Goal: Navigation & Orientation: Find specific page/section

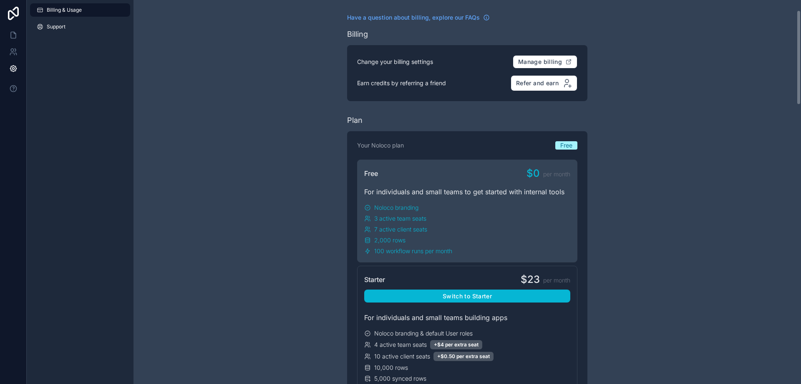
scroll to position [42, 0]
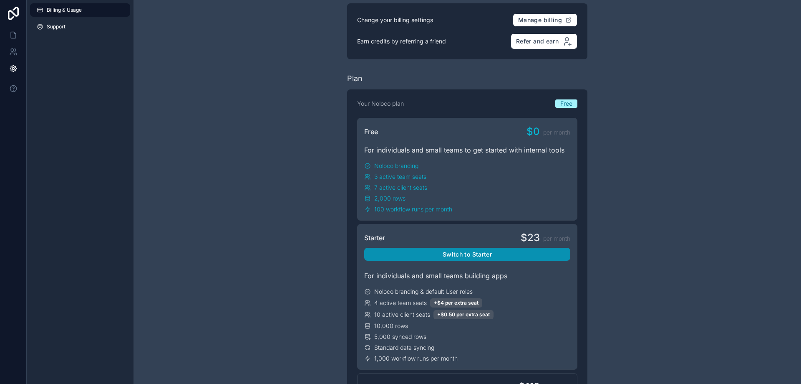
click at [485, 255] on button "Switch to Starter" at bounding box center [467, 253] width 206 height 13
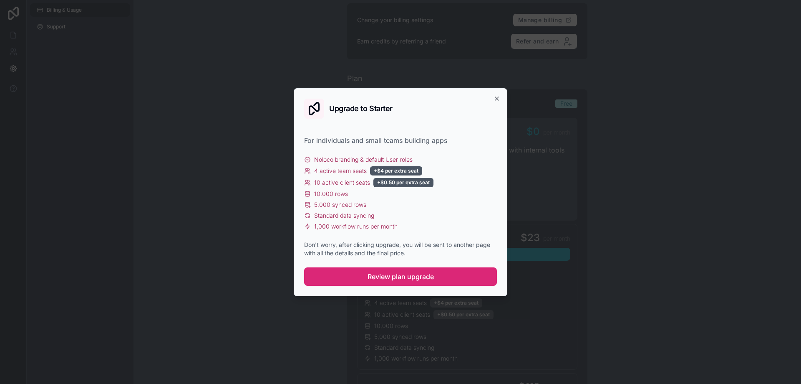
click at [417, 275] on span "Review plan upgrade" at bounding box center [401, 276] width 66 height 10
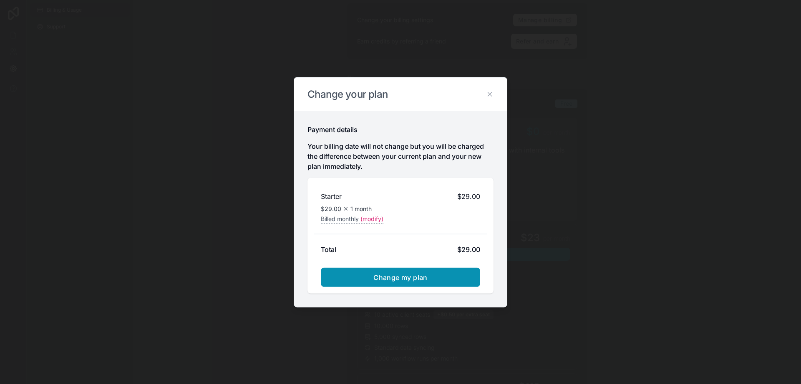
click at [398, 273] on span "Change my plan" at bounding box center [401, 277] width 54 height 8
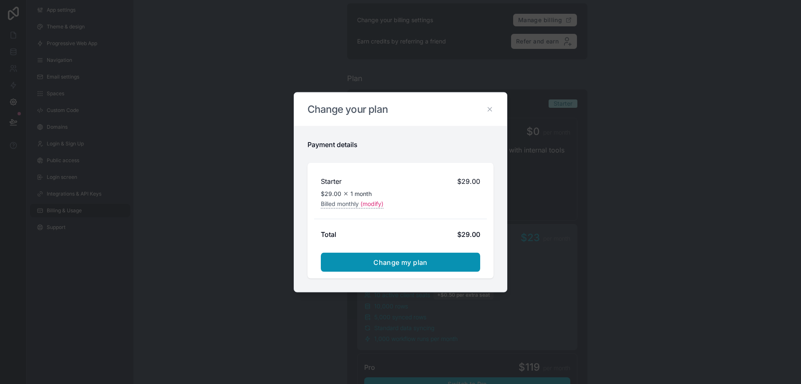
click at [412, 260] on span "Change my plan" at bounding box center [401, 262] width 54 height 8
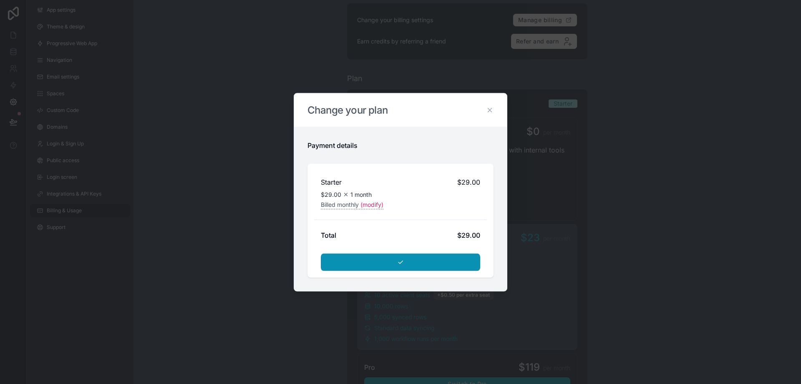
click at [407, 262] on button "submit" at bounding box center [400, 262] width 159 height 18
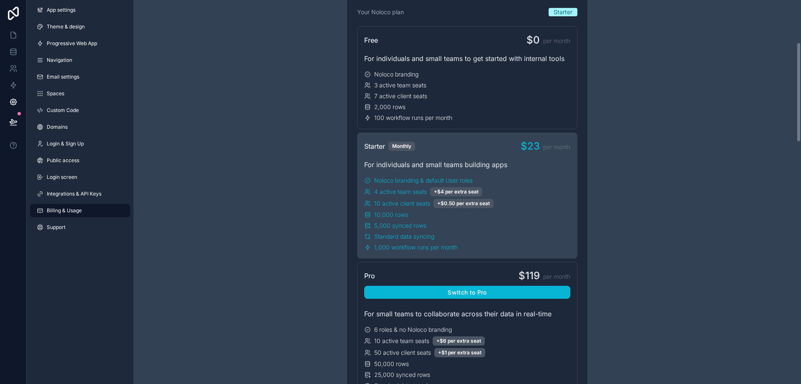
scroll to position [42, 0]
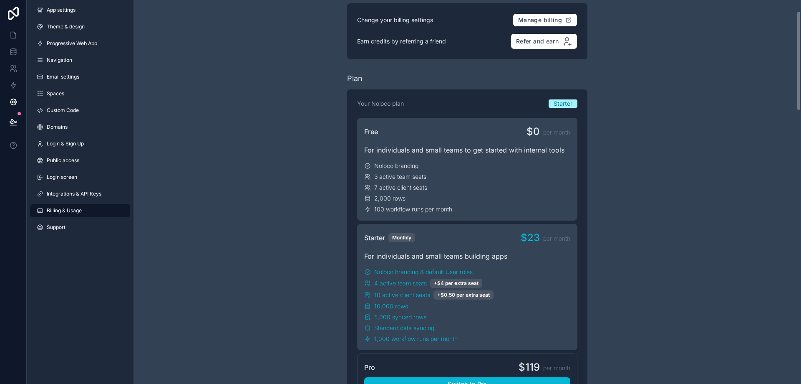
click at [381, 145] on div "For individuals and small teams to get started with internal tools" at bounding box center [467, 150] width 206 height 10
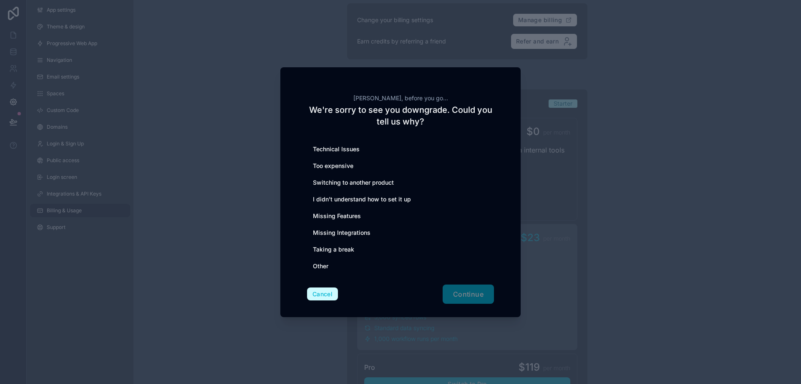
click at [319, 293] on button "Cancel" at bounding box center [322, 293] width 31 height 13
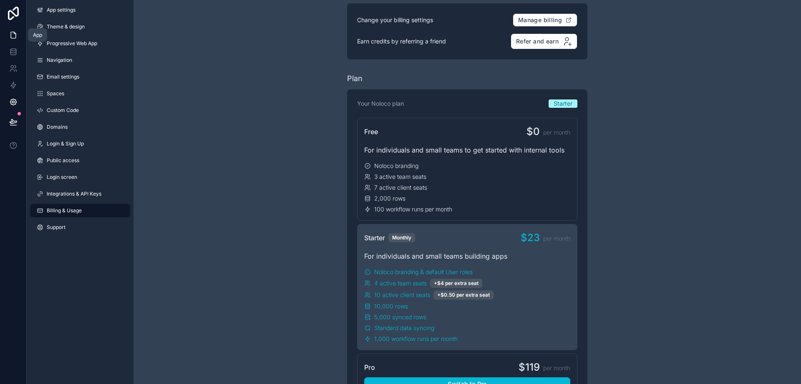
click at [16, 34] on icon at bounding box center [13, 35] width 8 height 8
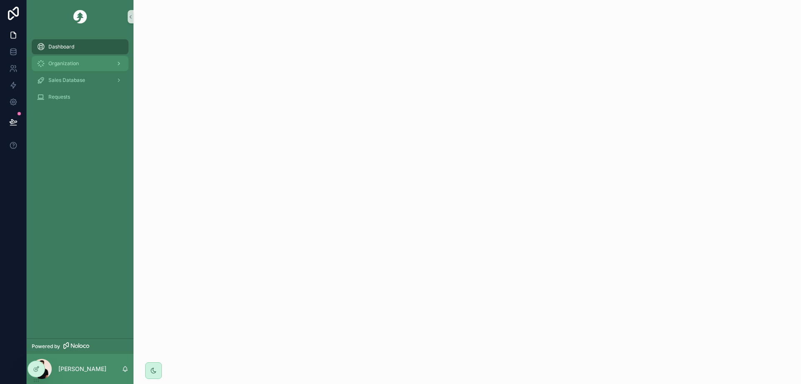
click at [70, 65] on span "Organization" at bounding box center [63, 63] width 30 height 7
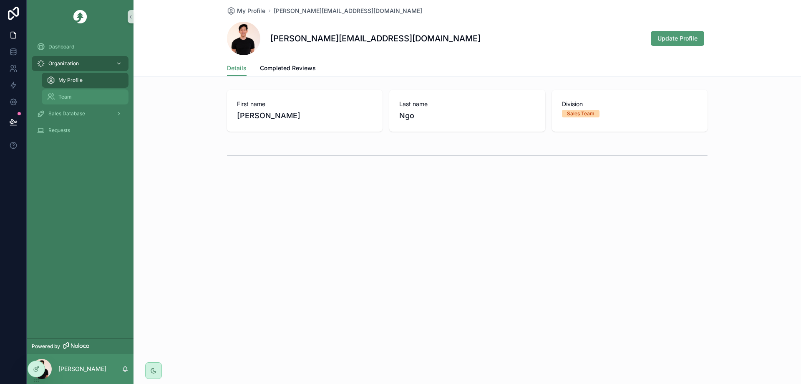
click at [67, 97] on span "Team" at bounding box center [64, 96] width 13 height 7
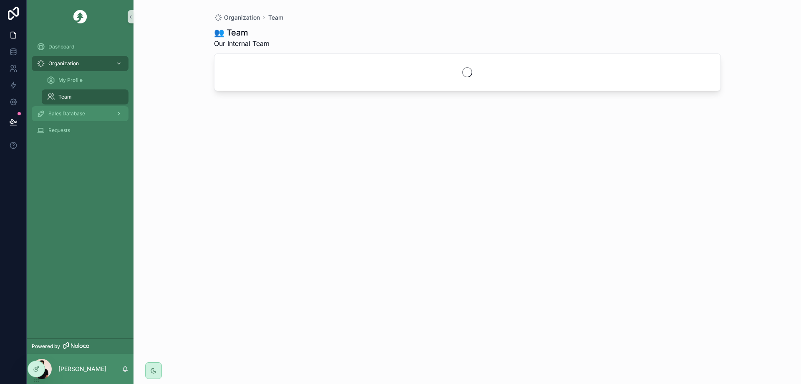
click at [72, 115] on span "Sales Database" at bounding box center [66, 113] width 37 height 7
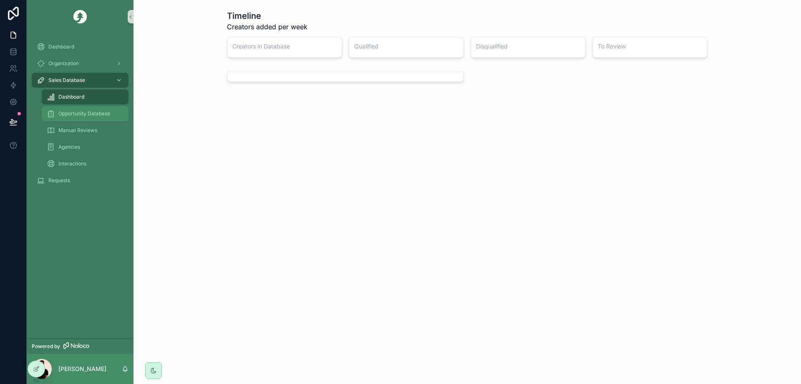
click at [89, 115] on span "Opportunity Database" at bounding box center [84, 113] width 52 height 7
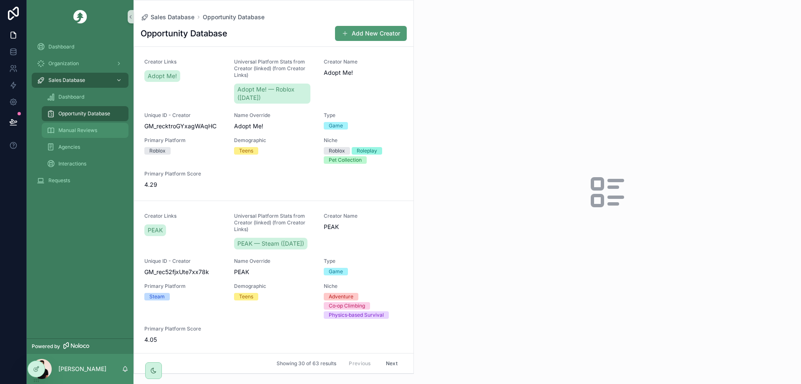
click at [80, 132] on span "Manual Reviews" at bounding box center [77, 130] width 39 height 7
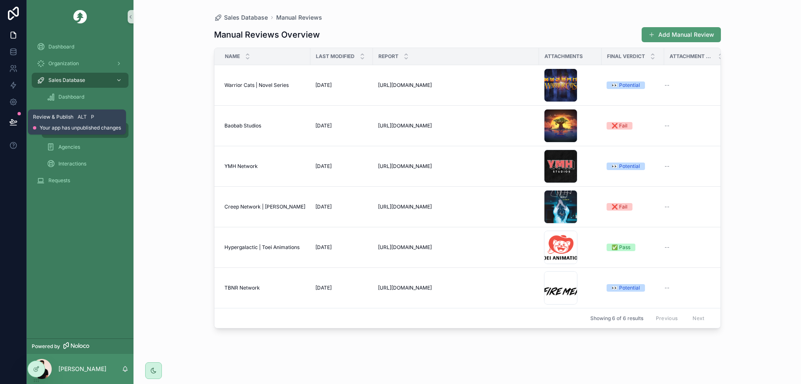
click at [9, 121] on icon at bounding box center [13, 122] width 8 height 8
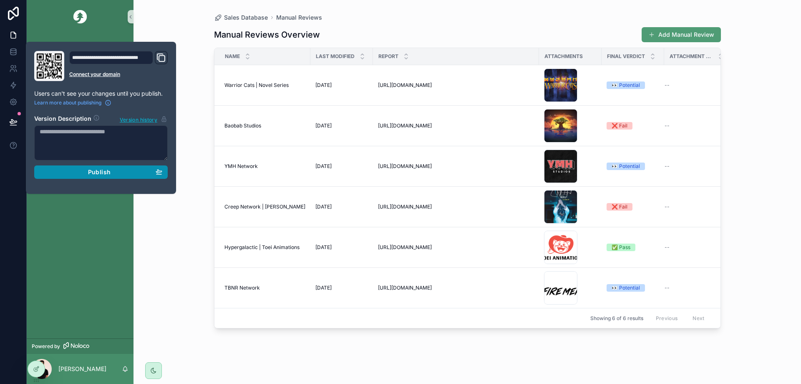
click at [91, 177] on button "Publish" at bounding box center [101, 171] width 134 height 13
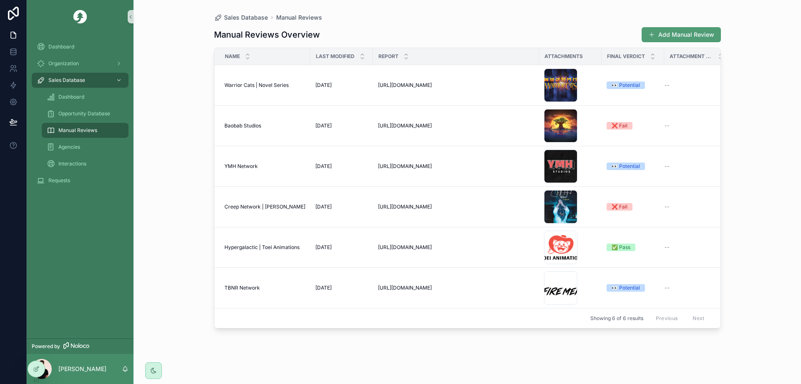
click at [71, 206] on div "Dashboard Organization Sales Database Dashboard Opportunity Database Manual Rev…" at bounding box center [80, 185] width 107 height 305
click at [66, 150] on span "Agencies" at bounding box center [69, 147] width 22 height 7
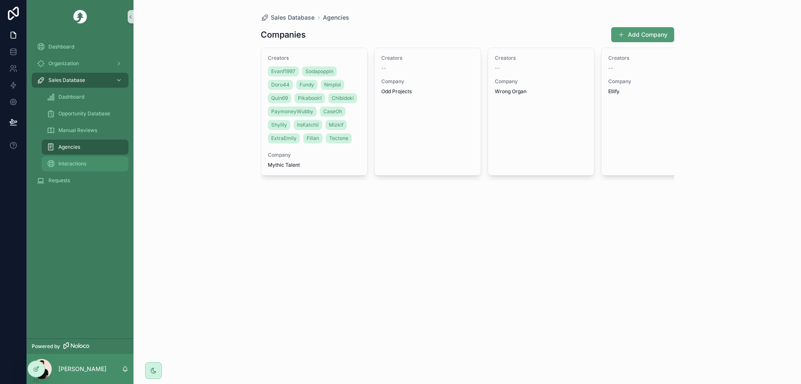
click at [71, 166] on span "Interactions" at bounding box center [72, 163] width 28 height 7
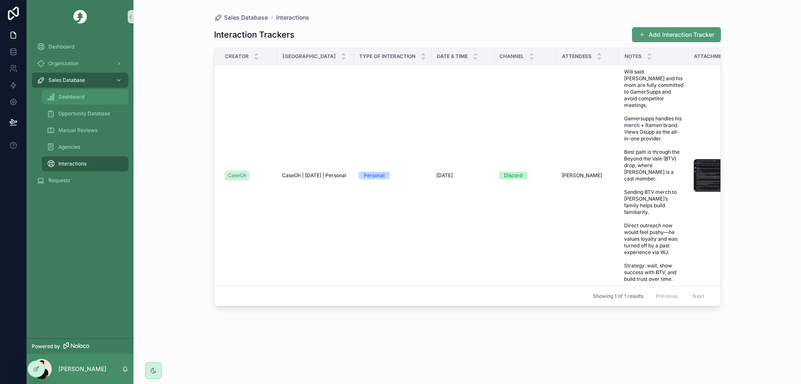
click at [66, 102] on div "Dashboard" at bounding box center [85, 96] width 77 height 13
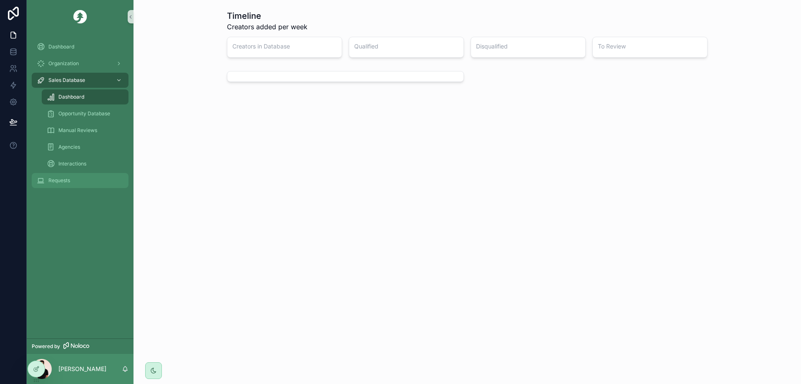
click at [65, 187] on div "Requests" at bounding box center [80, 180] width 87 height 13
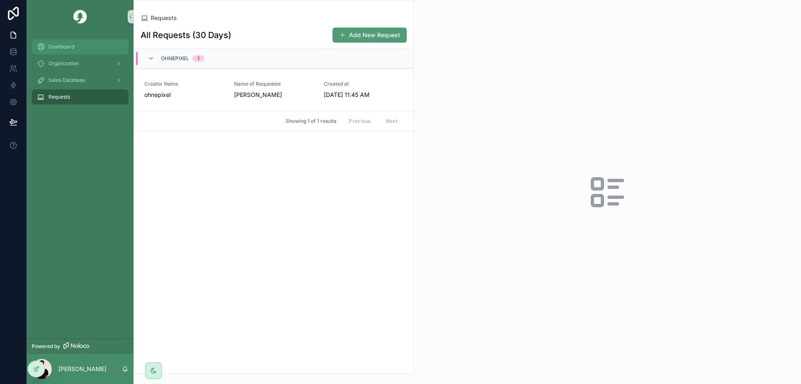
click at [68, 51] on div "Dashboard" at bounding box center [80, 46] width 87 height 13
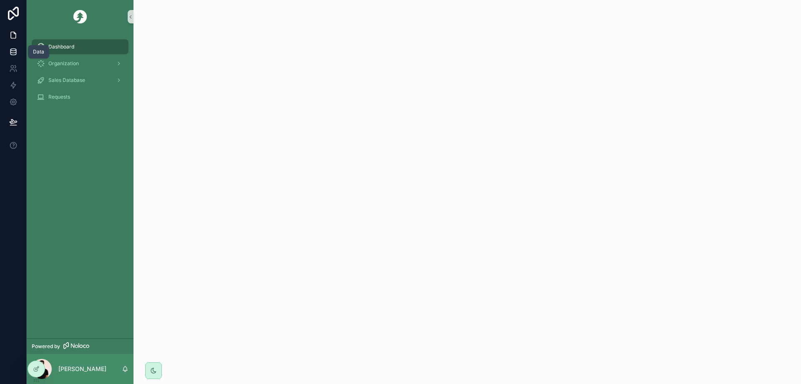
click at [17, 49] on icon at bounding box center [13, 52] width 8 height 8
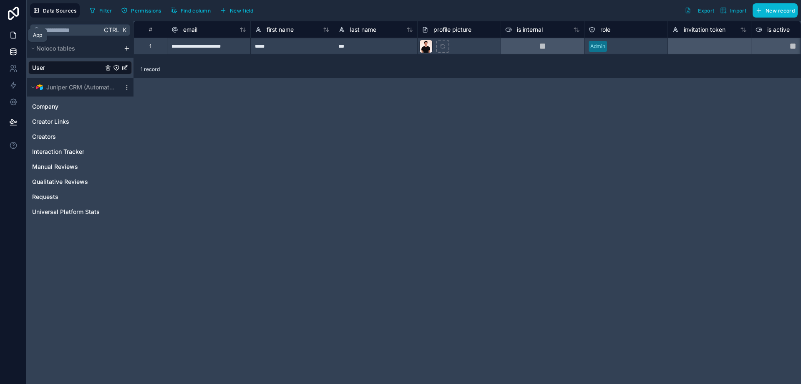
click at [19, 38] on link at bounding box center [13, 35] width 26 height 17
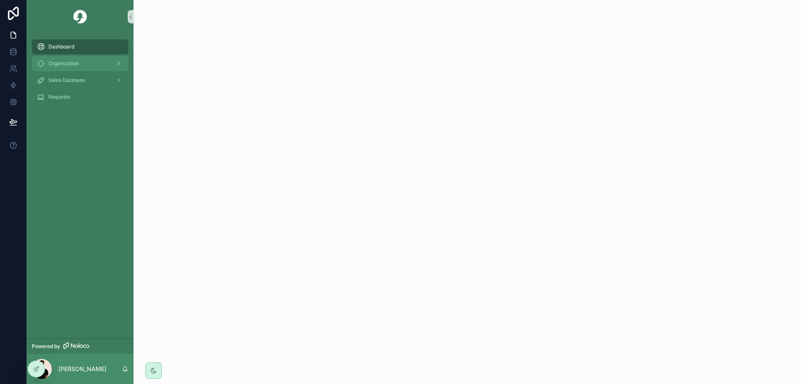
click at [71, 68] on div "Organization" at bounding box center [80, 63] width 87 height 13
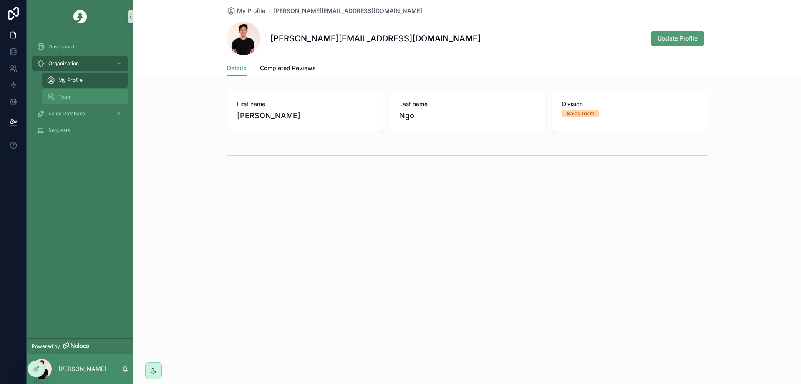
click at [80, 96] on div "Team" at bounding box center [85, 96] width 77 height 13
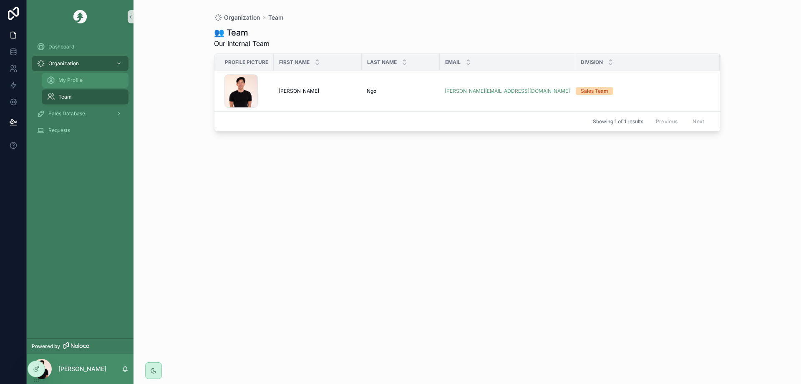
click at [87, 76] on div "My Profile" at bounding box center [85, 79] width 77 height 13
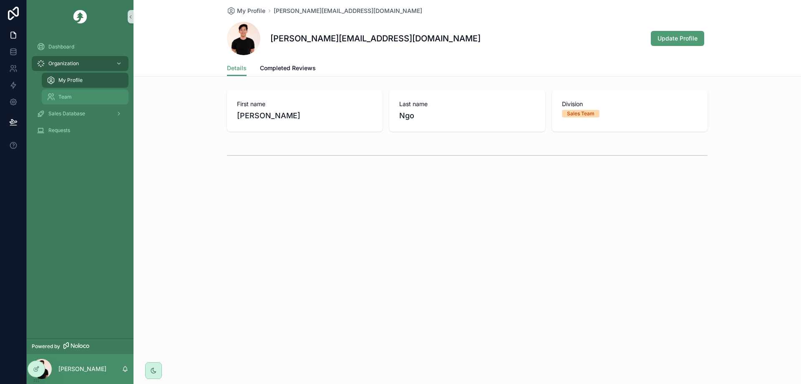
click at [80, 99] on div "Team" at bounding box center [85, 96] width 77 height 13
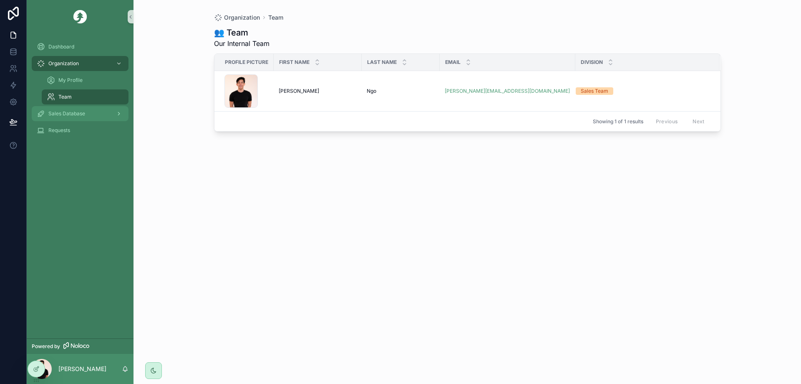
click at [80, 117] on div "Sales Database" at bounding box center [80, 113] width 87 height 13
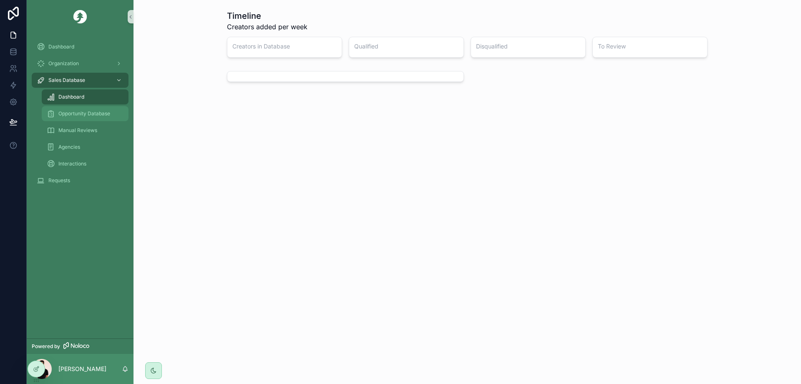
click at [90, 114] on span "Opportunity Database" at bounding box center [84, 113] width 52 height 7
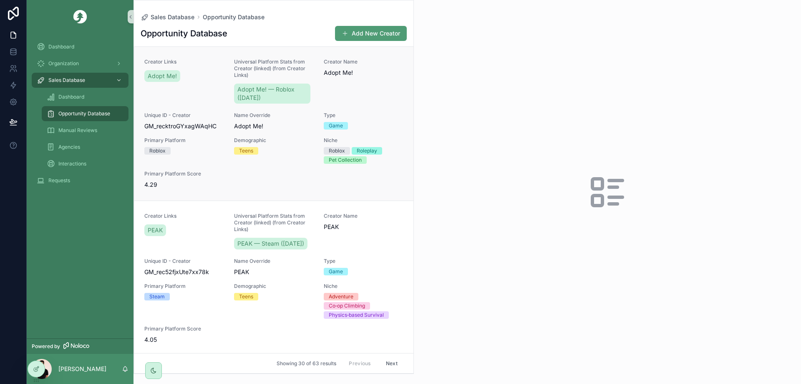
click at [370, 134] on div "Creator Links Adopt Me! Universal Platform Stats from Creator (linked) (from Cr…" at bounding box center [273, 123] width 259 height 130
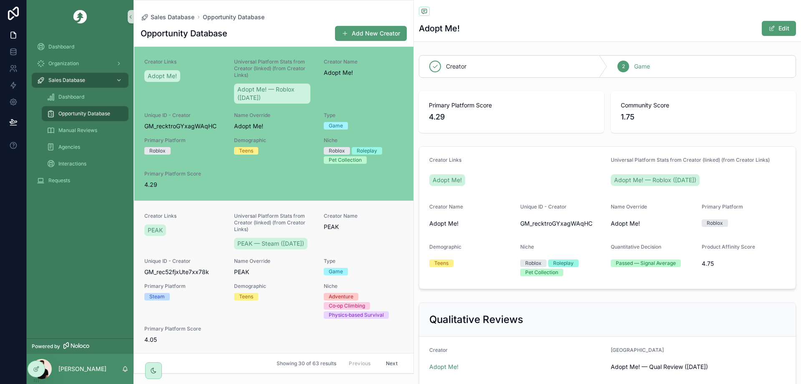
click at [310, 223] on div "Creator Links PEAK Universal Platform Stats from Creator (linked) (from Creator…" at bounding box center [273, 277] width 259 height 131
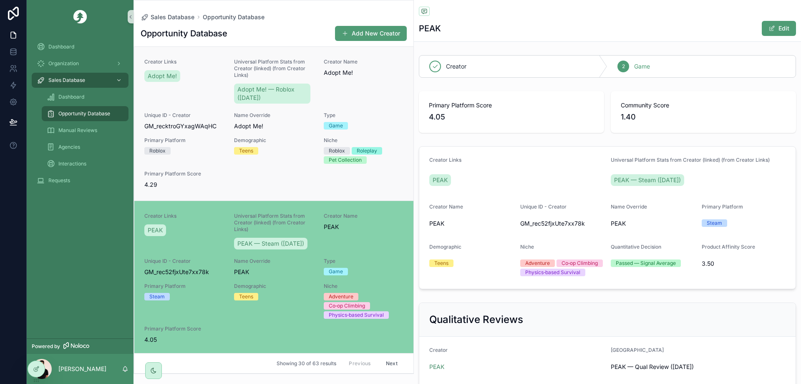
click at [192, 178] on div "Primary Platform Score 4.29" at bounding box center [184, 179] width 80 height 18
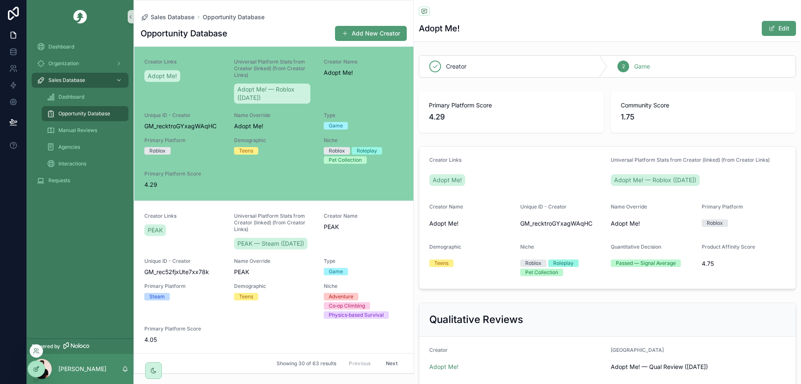
click at [33, 365] on icon at bounding box center [36, 368] width 7 height 7
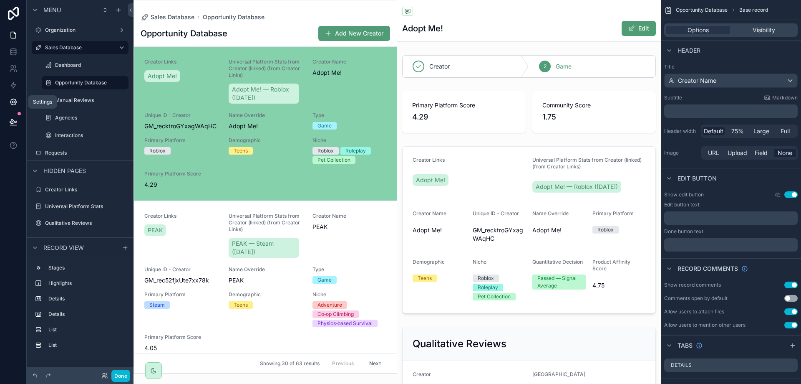
click at [15, 102] on icon at bounding box center [13, 102] width 8 height 8
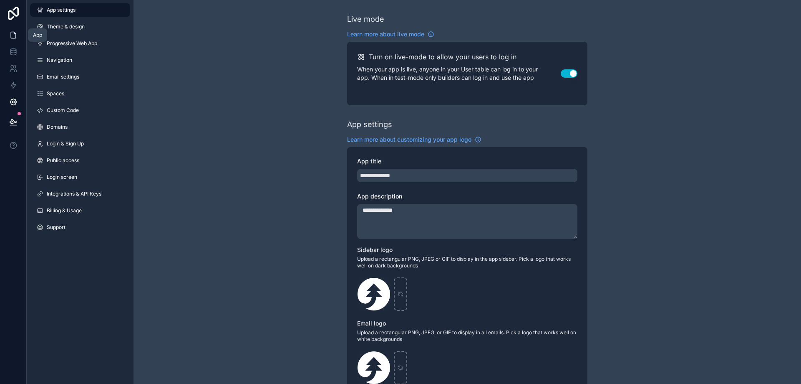
click at [14, 39] on link at bounding box center [13, 35] width 26 height 17
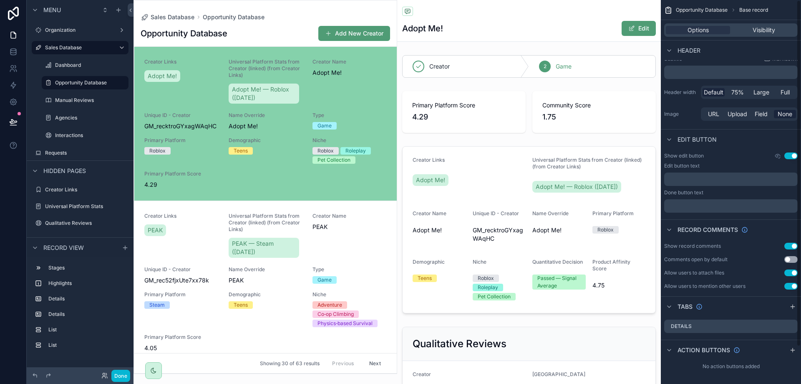
scroll to position [41, 0]
click at [765, 27] on span "Visibility" at bounding box center [764, 30] width 23 height 8
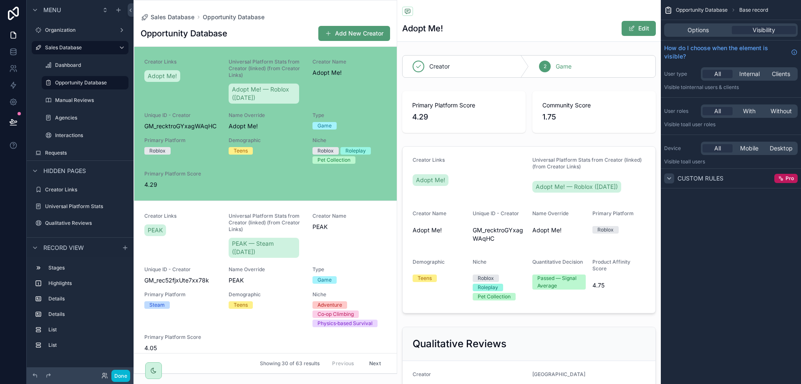
click at [672, 179] on icon "scrollable content" at bounding box center [669, 178] width 7 height 7
click at [669, 174] on div "scrollable content" at bounding box center [669, 178] width 10 height 10
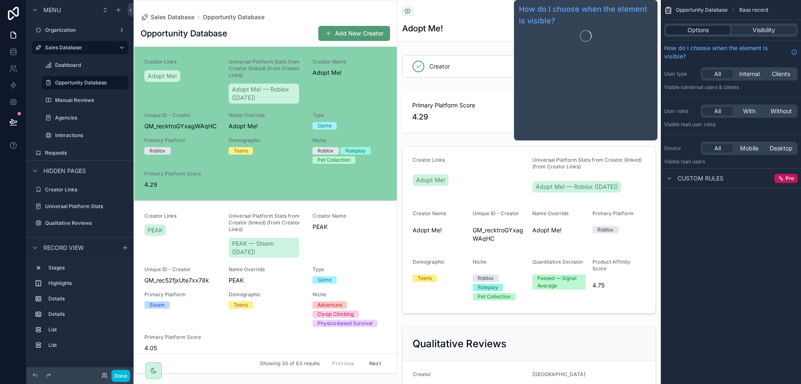
click at [696, 33] on span "Options" at bounding box center [698, 30] width 21 height 8
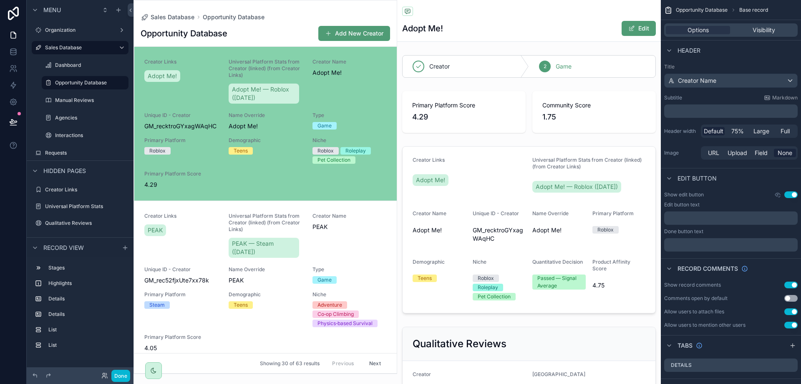
click at [749, 34] on div "Options Visibility" at bounding box center [731, 29] width 134 height 13
click at [752, 31] on div "Visibility" at bounding box center [764, 30] width 64 height 8
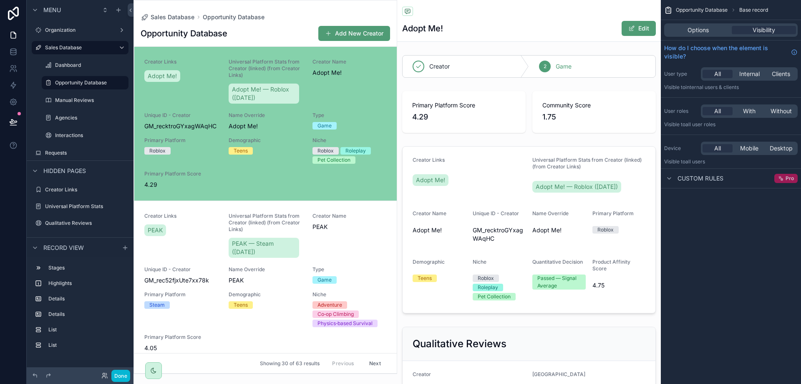
click at [780, 177] on icon "scrollable content" at bounding box center [780, 177] width 2 height 2
click at [711, 180] on span "Custom rules" at bounding box center [701, 178] width 46 height 8
click at [707, 182] on span "Custom rules" at bounding box center [701, 178] width 46 height 8
click at [707, 195] on div "Opportunity Database Base record Options Visibility How do I choose when the el…" at bounding box center [731, 101] width 140 height 202
click at [791, 178] on span "Pro" at bounding box center [790, 178] width 8 height 7
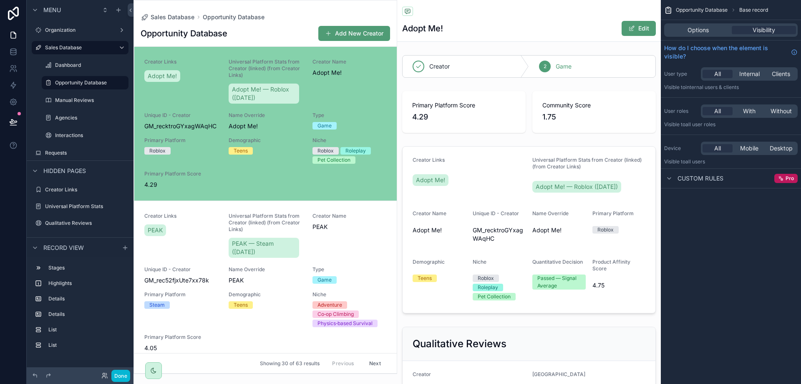
click at [706, 24] on div "Options Visibility" at bounding box center [731, 29] width 134 height 13
click at [705, 28] on span "Options" at bounding box center [698, 30] width 21 height 8
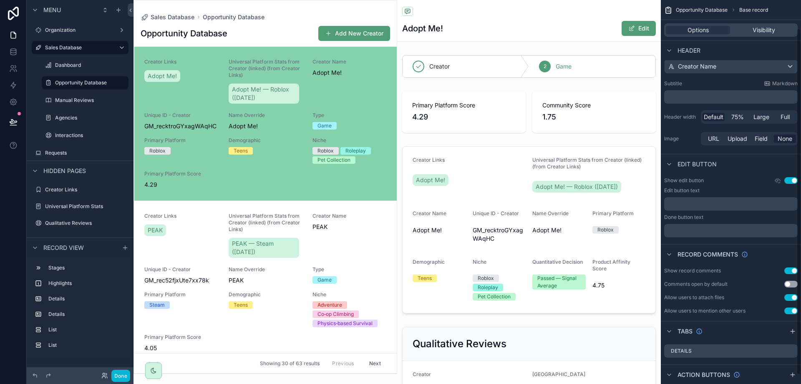
scroll to position [41, 0]
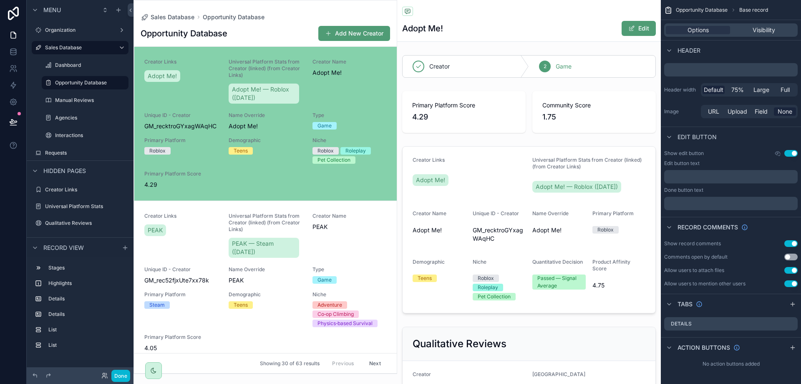
click at [752, 10] on span "Base record" at bounding box center [754, 10] width 29 height 7
click at [280, 188] on div "scrollable content" at bounding box center [265, 186] width 263 height 373
click at [70, 250] on span "Record view" at bounding box center [63, 247] width 40 height 8
click at [71, 248] on span "Record view" at bounding box center [63, 247] width 40 height 8
click at [70, 268] on label "Stages" at bounding box center [84, 267] width 73 height 7
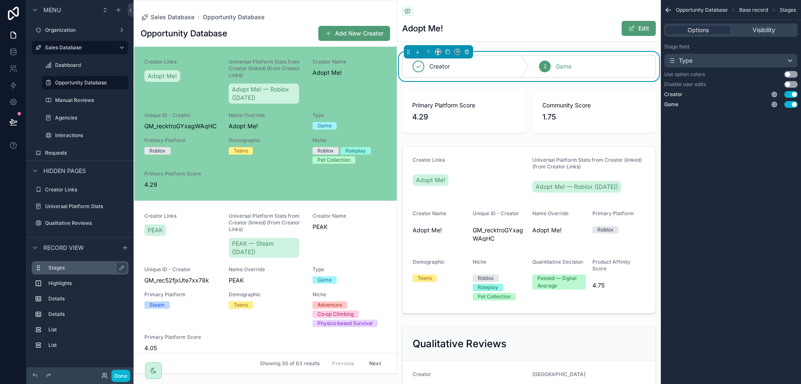
scroll to position [0, 0]
click at [66, 247] on span "Record view" at bounding box center [63, 247] width 40 height 8
click at [790, 74] on button "Use setting" at bounding box center [791, 74] width 13 height 7
click at [792, 75] on button "Use setting" at bounding box center [791, 74] width 13 height 7
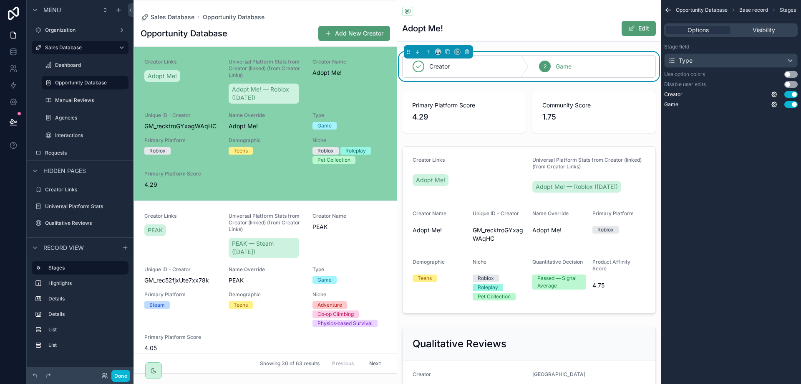
click at [792, 84] on button "Use setting" at bounding box center [791, 84] width 13 height 7
click at [789, 70] on div "Stage field Type Use option colors Use setting Disable user edits Use setting C…" at bounding box center [731, 75] width 140 height 71
click at [790, 76] on button "Use setting" at bounding box center [791, 74] width 13 height 7
click at [777, 93] on icon "scrollable content" at bounding box center [774, 94] width 7 height 7
click at [792, 73] on button "Use setting" at bounding box center [791, 74] width 13 height 7
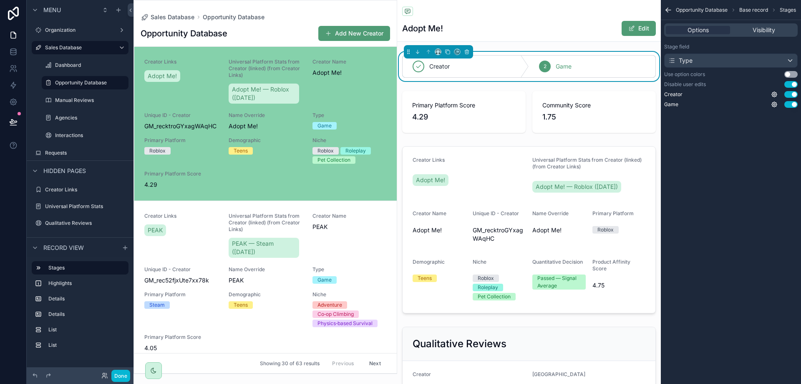
click at [788, 83] on button "Use setting" at bounding box center [791, 84] width 13 height 7
drag, startPoint x: 788, startPoint y: 86, endPoint x: 765, endPoint y: 33, distance: 57.4
click at [788, 86] on button "Use setting" at bounding box center [791, 84] width 13 height 7
click at [767, 30] on span "Visibility" at bounding box center [764, 30] width 23 height 8
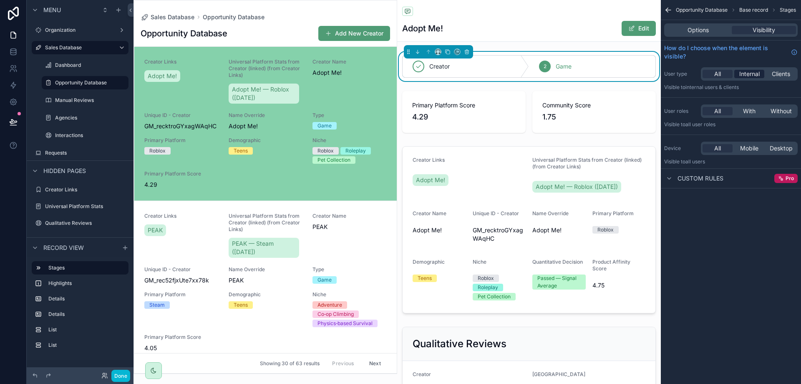
drag, startPoint x: 781, startPoint y: 75, endPoint x: 751, endPoint y: 76, distance: 30.1
click at [781, 75] on span "Clients" at bounding box center [781, 74] width 18 height 8
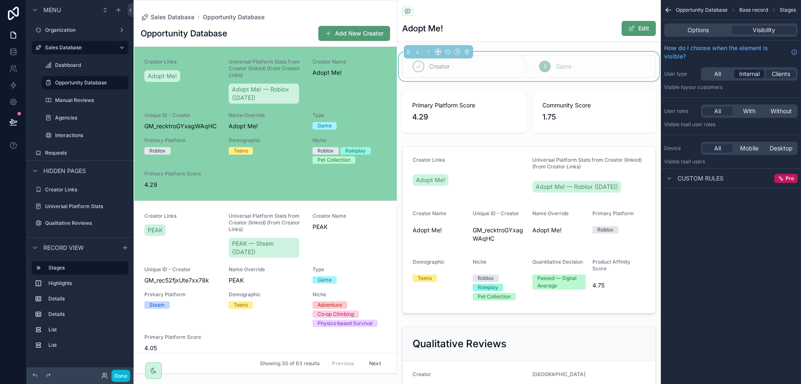
click at [750, 73] on span "Internal" at bounding box center [750, 74] width 20 height 8
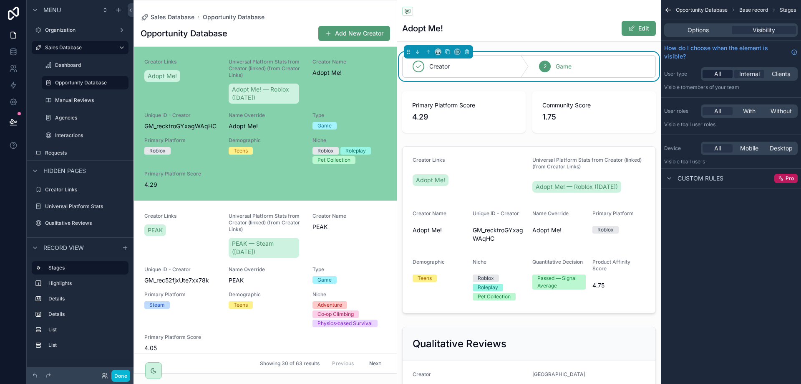
click at [719, 73] on span "All" at bounding box center [718, 74] width 7 height 8
click at [688, 34] on span "Options" at bounding box center [698, 30] width 21 height 8
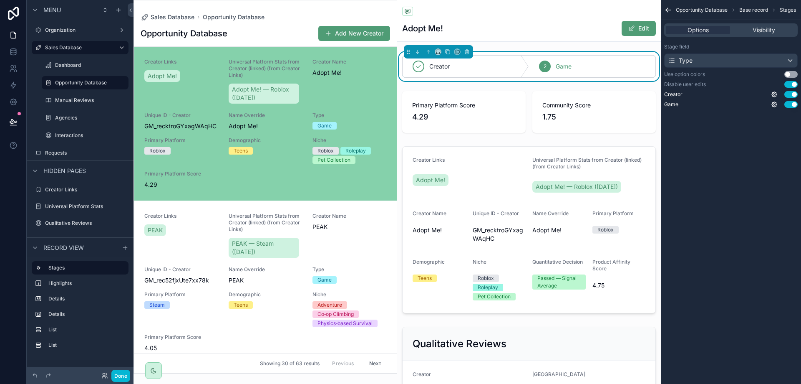
click at [669, 8] on icon "scrollable content" at bounding box center [668, 10] width 8 height 8
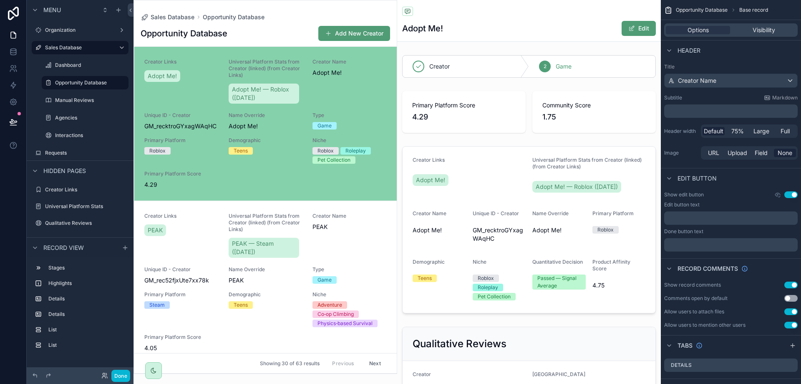
click at [253, 36] on div "Opportunity Database Add New Creator" at bounding box center [266, 33] width 250 height 16
click at [160, 39] on div "Opportunity Database Add New Creator" at bounding box center [266, 33] width 250 height 16
click at [131, 36] on div "Organization" at bounding box center [80, 30] width 107 height 15
click at [70, 81] on label "Opportunity Database" at bounding box center [83, 82] width 57 height 7
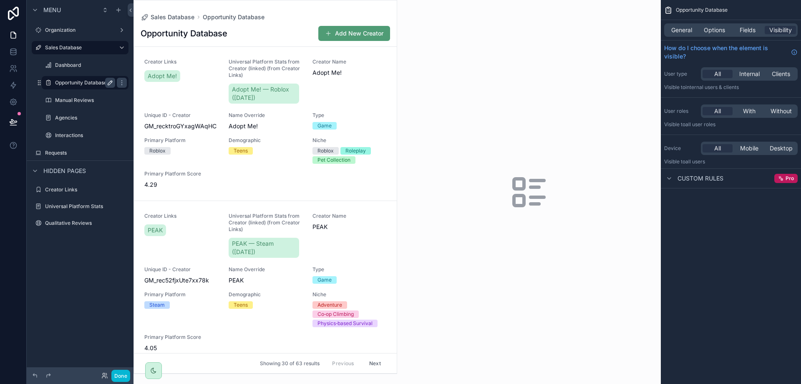
click at [106, 83] on button "scrollable content" at bounding box center [110, 83] width 10 height 10
click at [110, 83] on icon "scrollable content" at bounding box center [110, 82] width 4 height 3
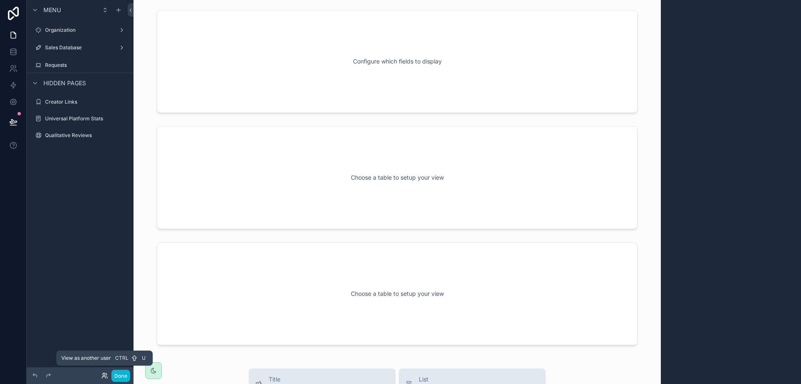
click at [104, 375] on icon at bounding box center [104, 374] width 2 height 2
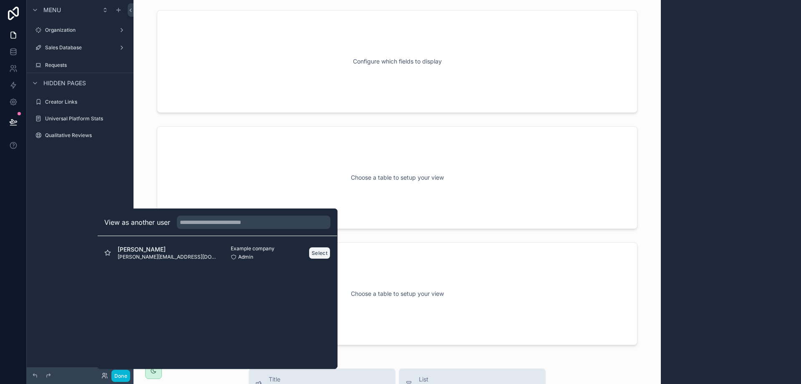
click at [314, 252] on button "Select" at bounding box center [320, 253] width 22 height 12
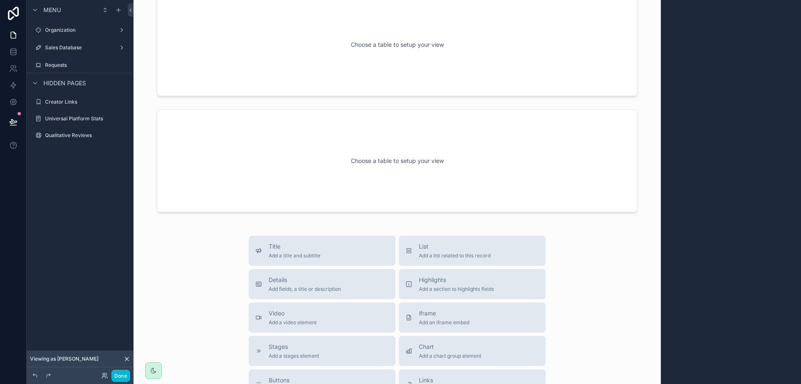
scroll to position [209, 0]
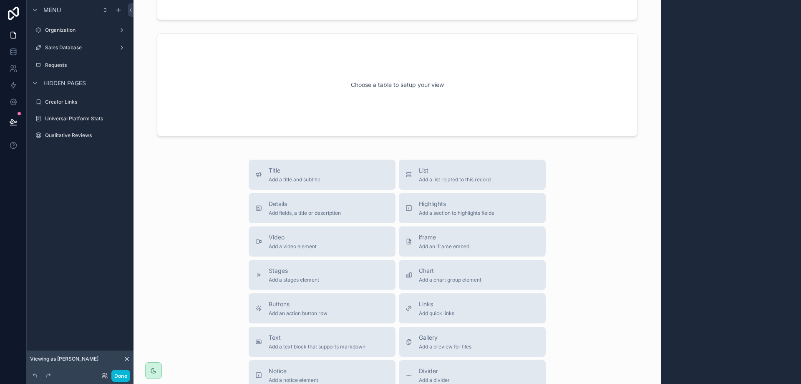
click at [146, 313] on div "Title Add a title and subtitle List Add a list related to this record Details A…" at bounding box center [397, 307] width 514 height 297
click at [124, 358] on icon at bounding box center [127, 358] width 7 height 7
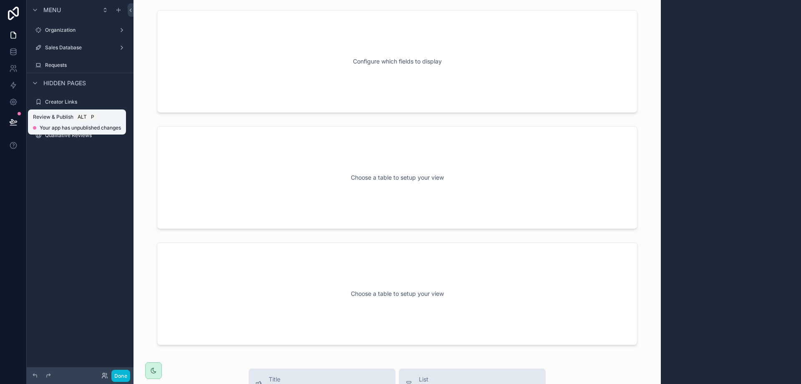
click at [12, 122] on icon at bounding box center [13, 122] width 8 height 8
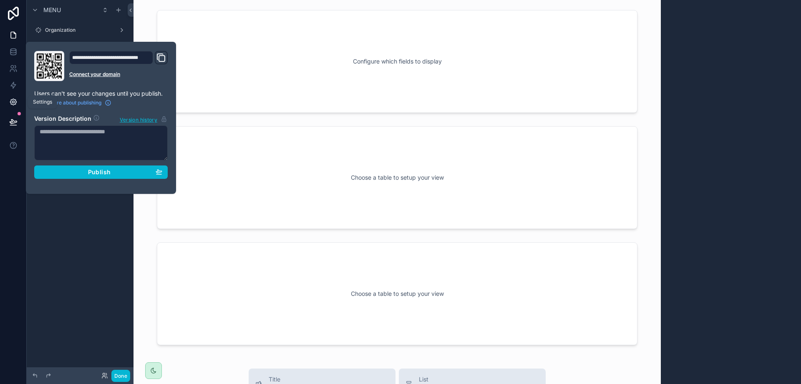
click at [12, 101] on icon at bounding box center [13, 102] width 8 height 8
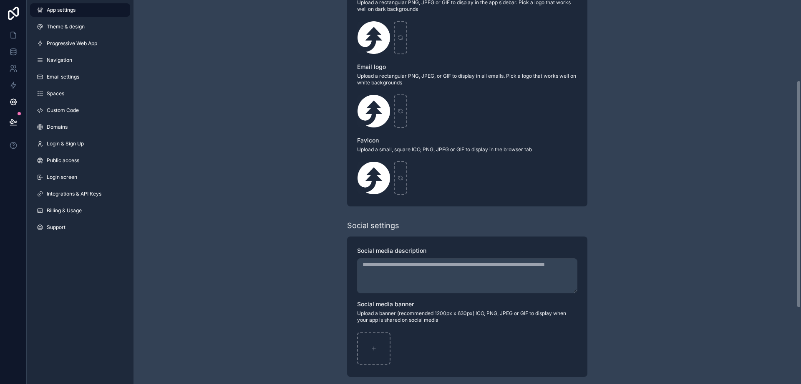
scroll to position [263, 0]
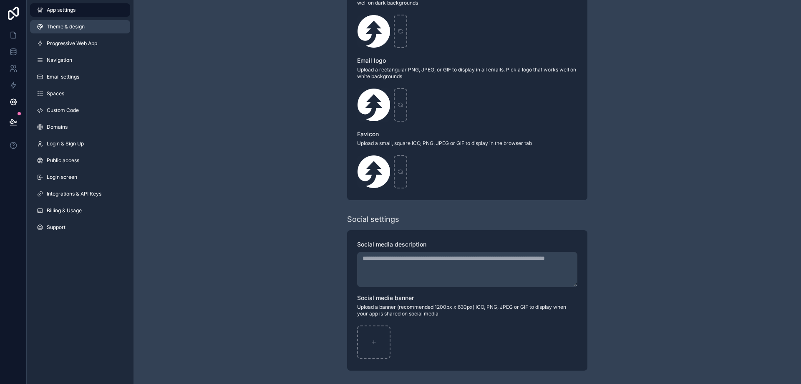
click at [70, 28] on span "Theme & design" at bounding box center [66, 26] width 38 height 7
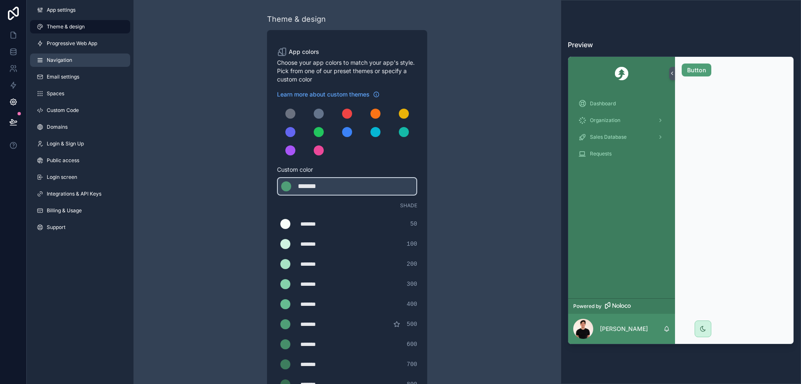
drag, startPoint x: 85, startPoint y: 45, endPoint x: 81, endPoint y: 54, distance: 9.9
click at [85, 45] on span "Progressive Web App" at bounding box center [72, 43] width 51 height 7
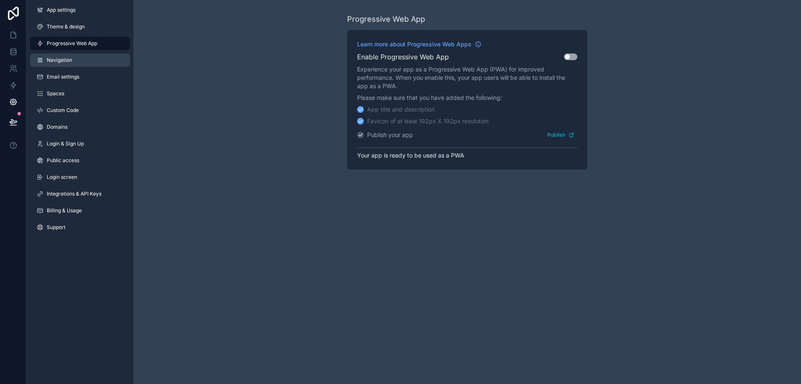
click at [70, 65] on link "Navigation" at bounding box center [80, 59] width 100 height 13
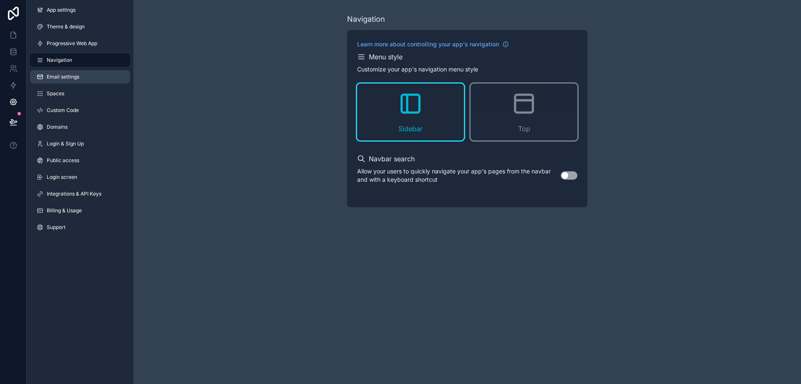
click at [83, 77] on link "Email settings" at bounding box center [80, 76] width 100 height 13
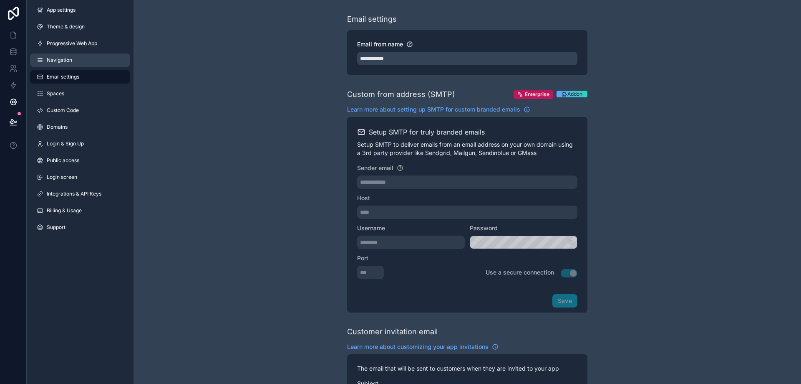
click at [78, 61] on link "Navigation" at bounding box center [80, 59] width 100 height 13
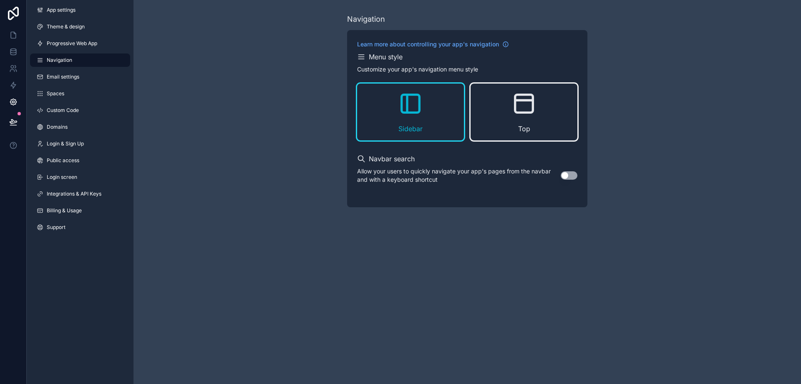
click at [526, 121] on div "Top" at bounding box center [524, 111] width 107 height 57
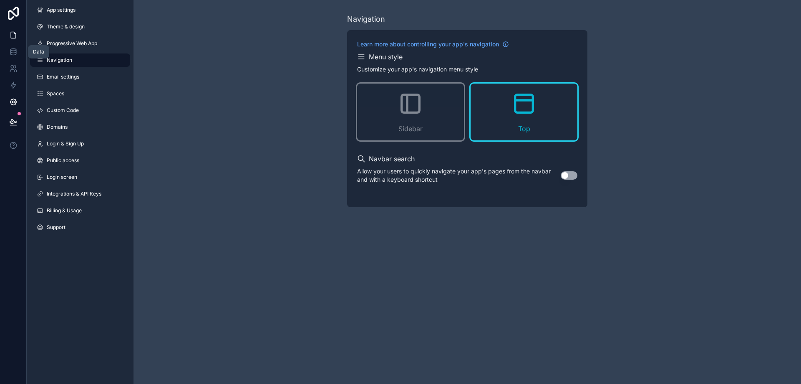
click at [17, 37] on icon at bounding box center [13, 35] width 8 height 8
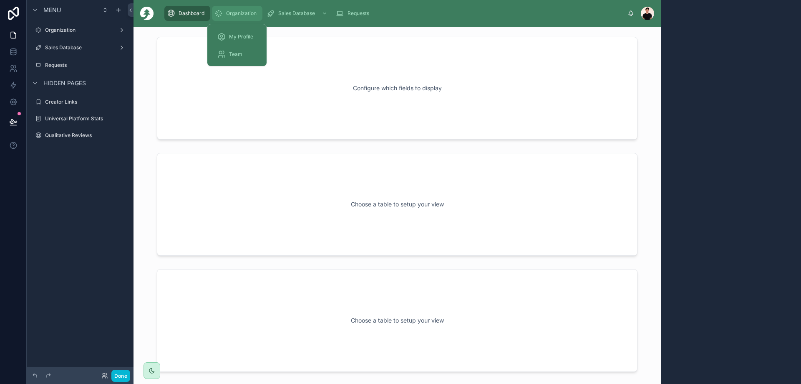
click at [229, 11] on span "Organization" at bounding box center [241, 13] width 30 height 7
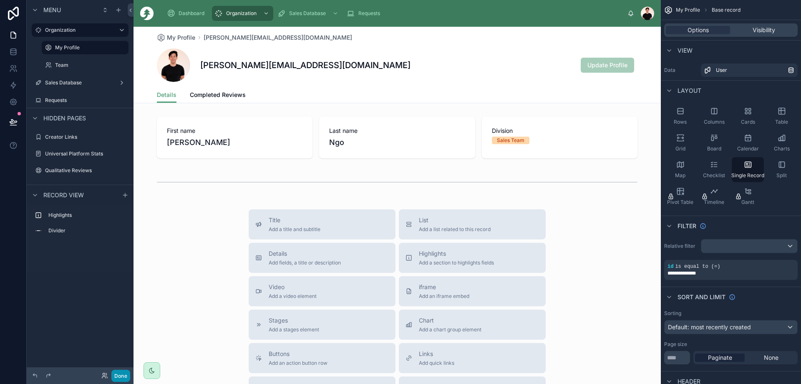
click at [124, 372] on button "Done" at bounding box center [120, 375] width 19 height 12
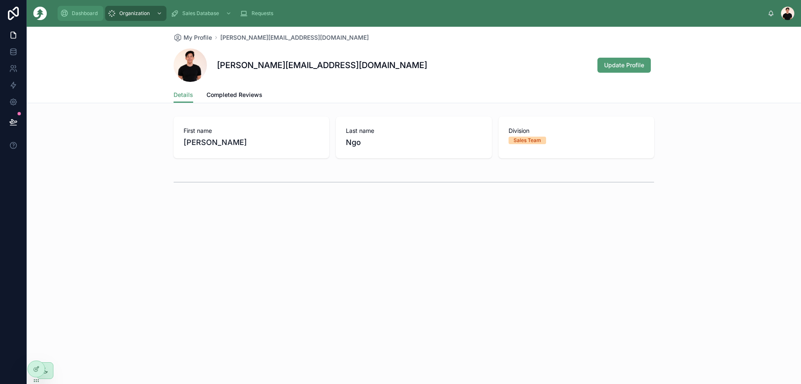
click at [84, 18] on div "Dashboard" at bounding box center [80, 13] width 41 height 13
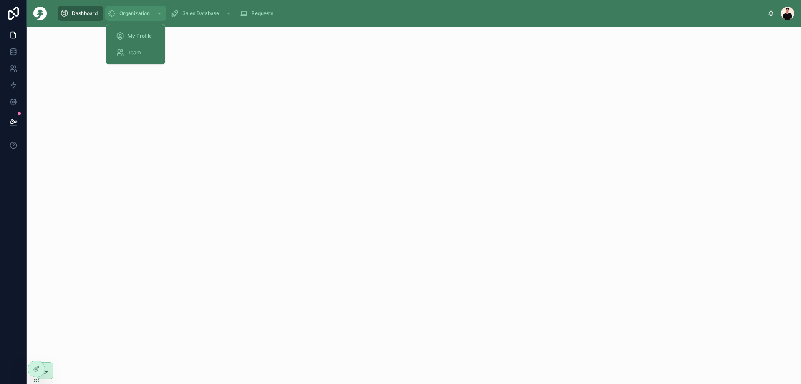
click at [129, 12] on span "Organization" at bounding box center [134, 13] width 30 height 7
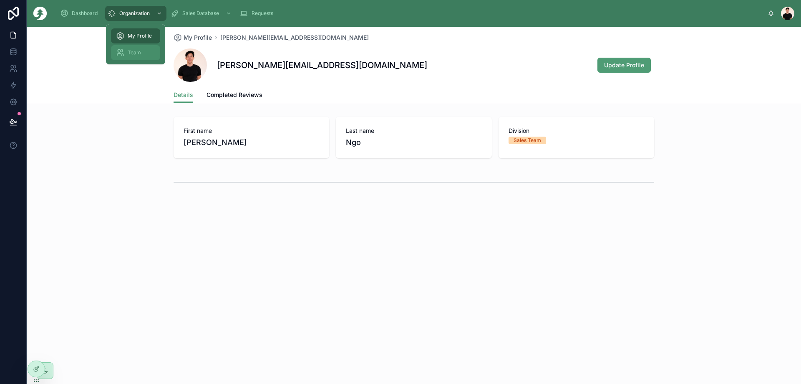
click at [134, 51] on span "Team" at bounding box center [134, 52] width 13 height 7
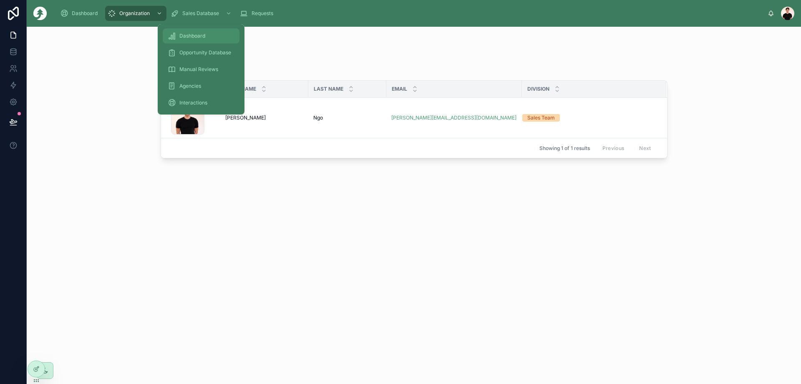
click at [191, 33] on span "Dashboard" at bounding box center [192, 36] width 26 height 7
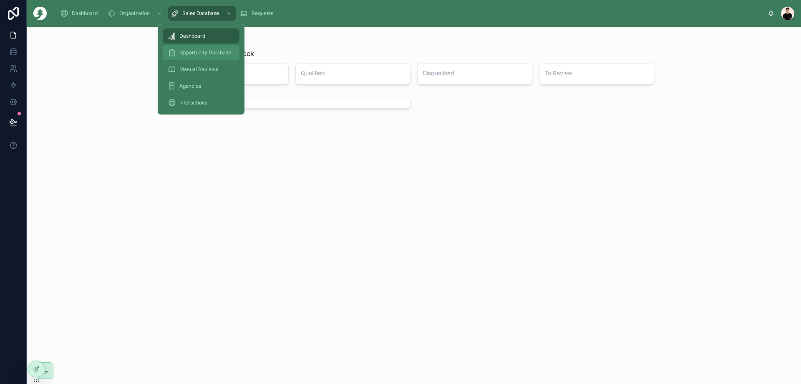
click at [197, 56] on span "Opportunity Database" at bounding box center [205, 52] width 52 height 7
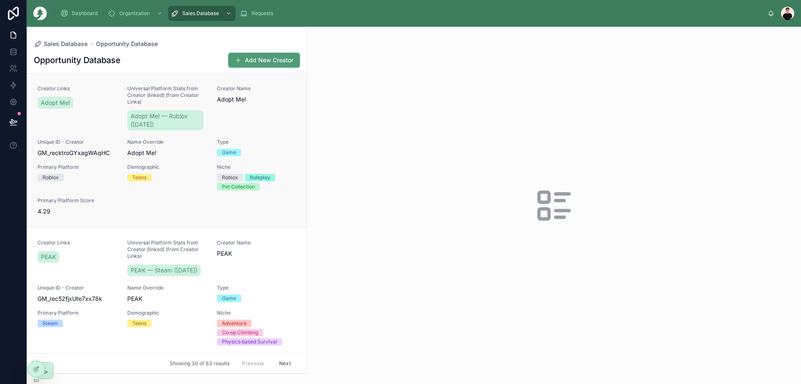
click at [223, 148] on div "Type Game" at bounding box center [257, 148] width 80 height 18
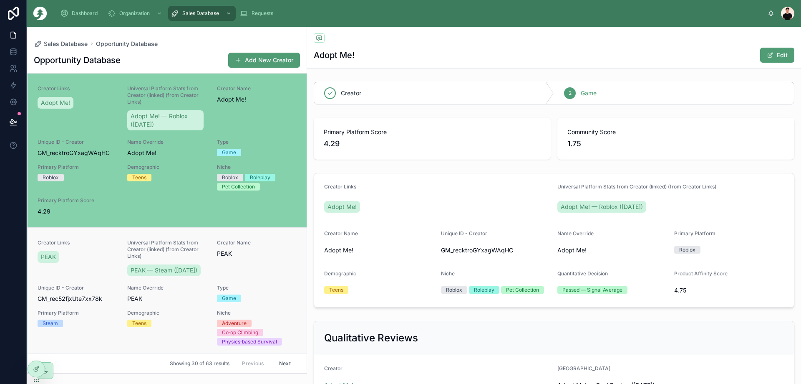
click at [229, 256] on span "PEAK" at bounding box center [257, 253] width 80 height 8
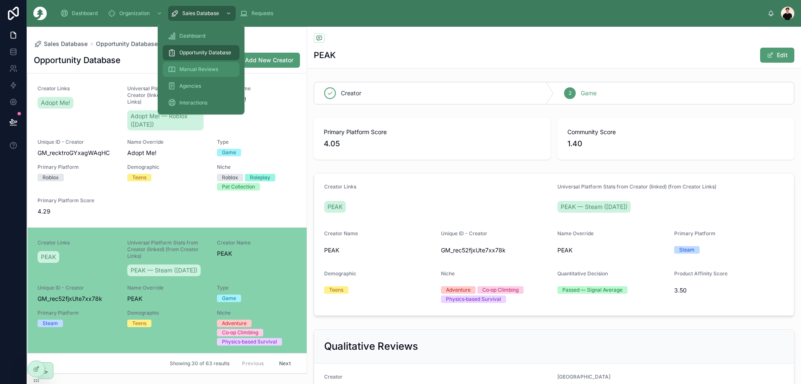
click at [204, 70] on span "Manual Reviews" at bounding box center [198, 69] width 39 height 7
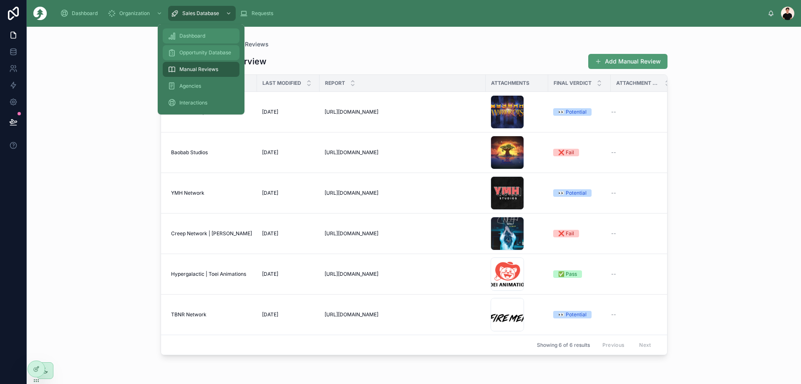
click at [194, 48] on div "Opportunity Database" at bounding box center [201, 52] width 67 height 13
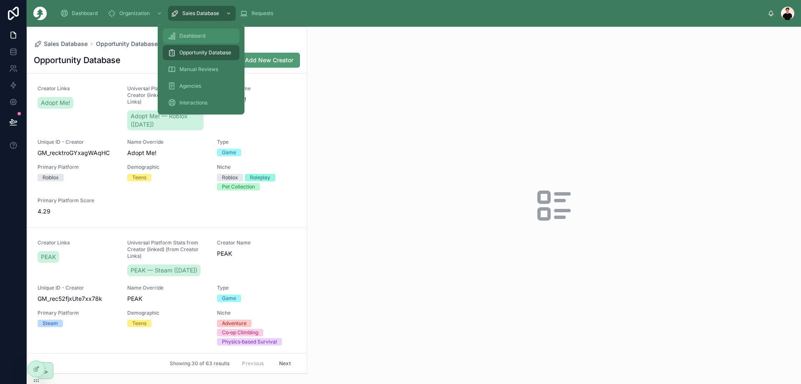
click at [208, 35] on div "Dashboard" at bounding box center [201, 35] width 67 height 13
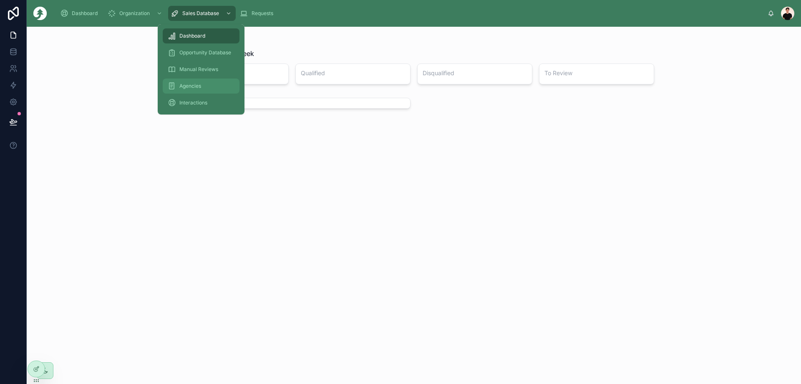
click at [203, 81] on div "Agencies" at bounding box center [201, 85] width 67 height 13
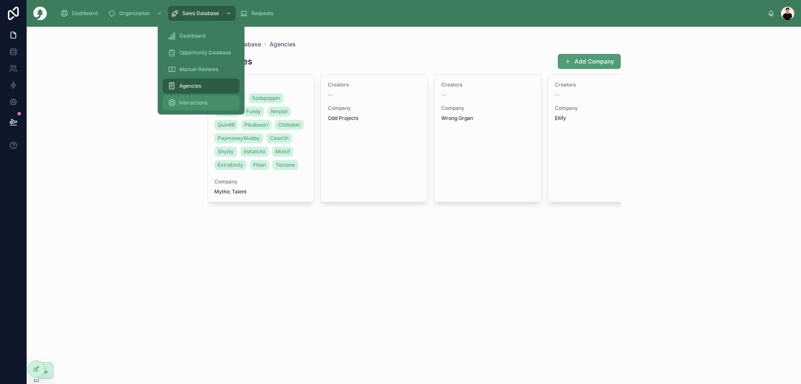
click at [195, 97] on div "Interactions" at bounding box center [201, 102] width 67 height 13
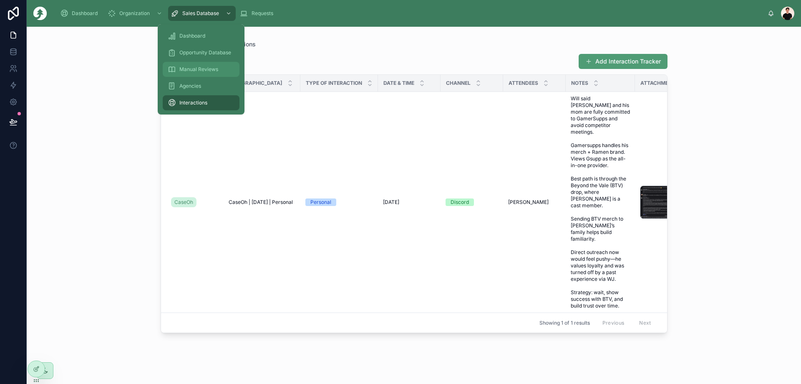
click at [203, 76] on link "Manual Reviews" at bounding box center [201, 69] width 77 height 15
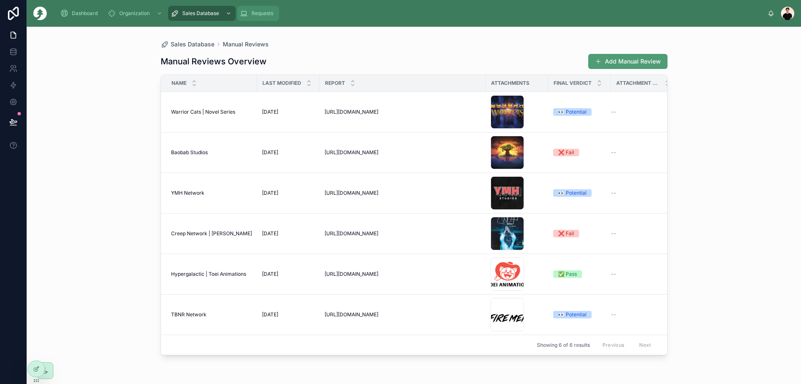
click at [248, 11] on div "Requests" at bounding box center [258, 13] width 37 height 13
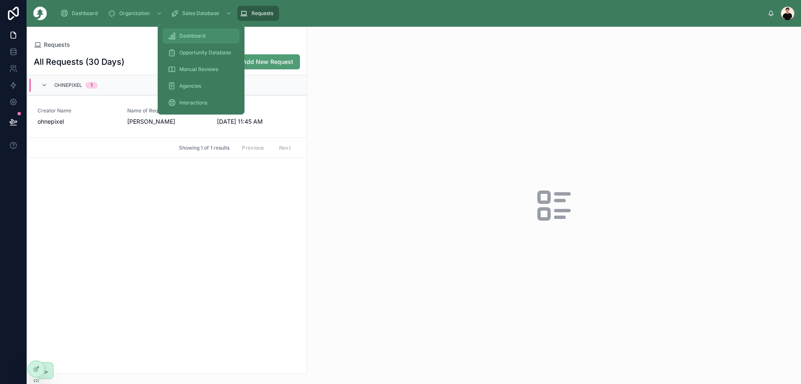
click at [193, 37] on span "Dashboard" at bounding box center [192, 36] width 26 height 7
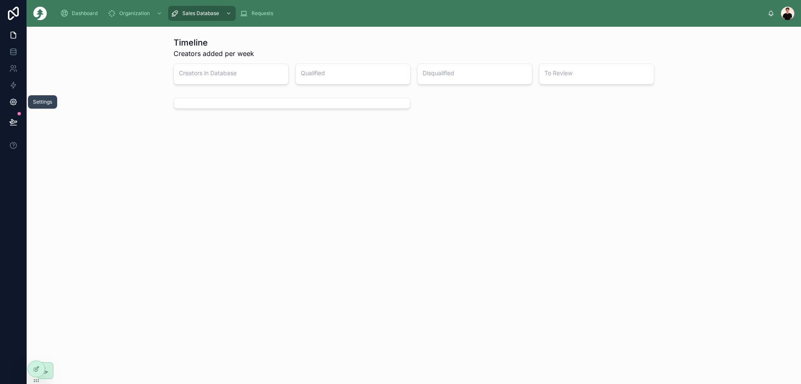
click at [12, 102] on icon at bounding box center [13, 102] width 8 height 8
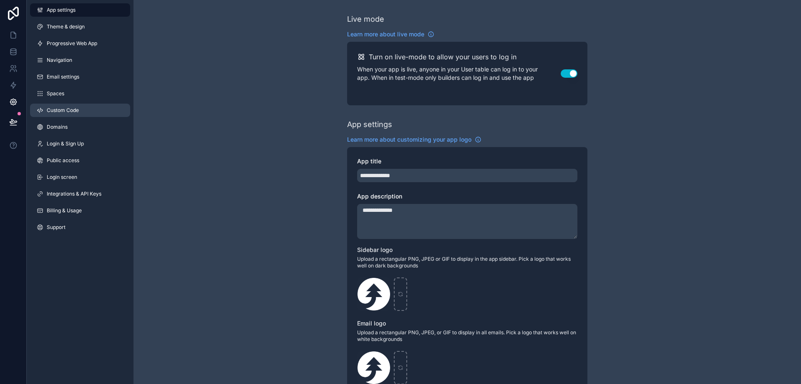
click at [78, 111] on span "Custom Code" at bounding box center [63, 110] width 32 height 7
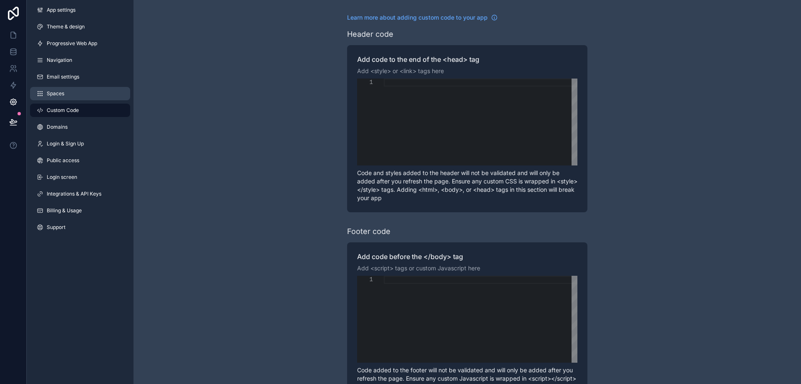
click at [79, 95] on link "Spaces" at bounding box center [80, 93] width 100 height 13
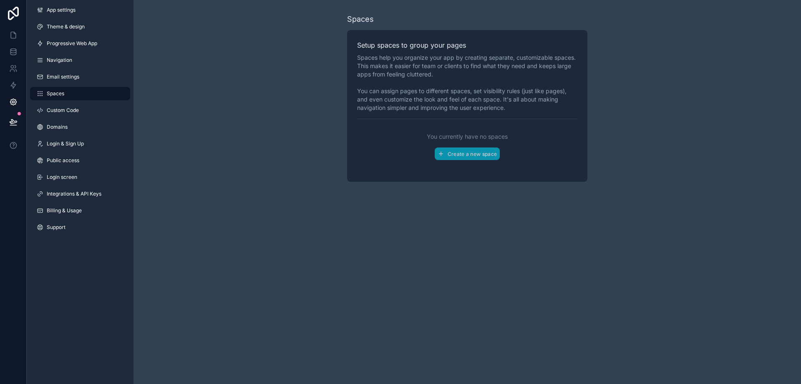
click at [84, 86] on div "App settings Theme & design Progressive Web App Navigation Email settings Space…" at bounding box center [80, 120] width 107 height 240
click at [85, 78] on link "Email settings" at bounding box center [80, 76] width 100 height 13
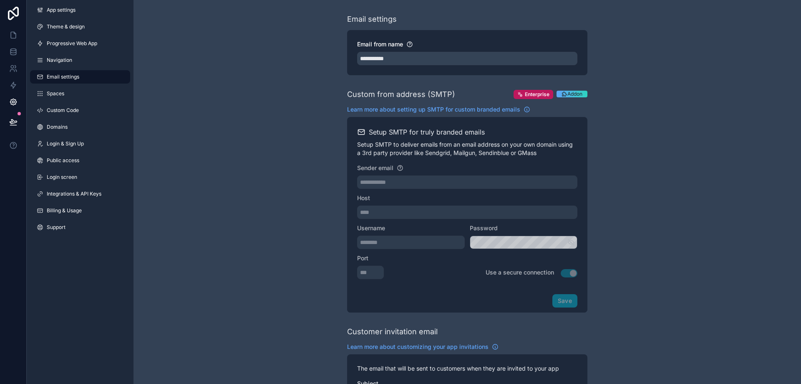
click at [86, 67] on div "App settings Theme & design Progressive Web App Navigation Email settings Space…" at bounding box center [80, 120] width 107 height 240
click at [88, 58] on link "Navigation" at bounding box center [80, 59] width 100 height 13
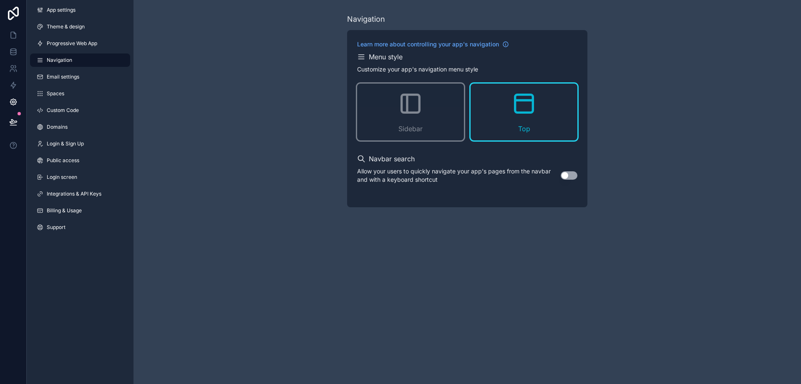
click at [569, 172] on button "Use setting" at bounding box center [569, 175] width 17 height 8
click at [12, 39] on icon at bounding box center [13, 35] width 8 height 8
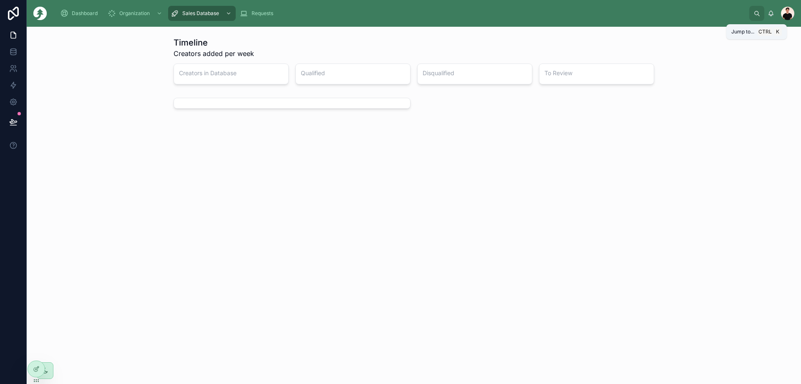
click at [760, 11] on icon at bounding box center [757, 13] width 6 height 6
click at [655, 139] on div "Dashboard Organization Organization My Profile Organization Team Sales Database…" at bounding box center [400, 192] width 801 height 384
click at [10, 100] on icon at bounding box center [13, 102] width 8 height 8
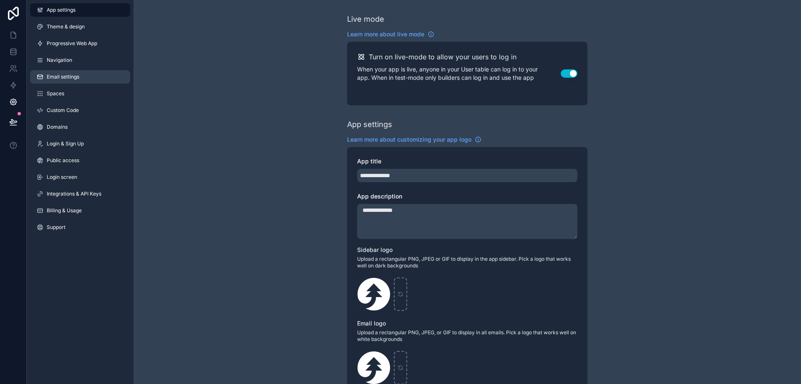
click at [66, 74] on span "Email settings" at bounding box center [63, 76] width 33 height 7
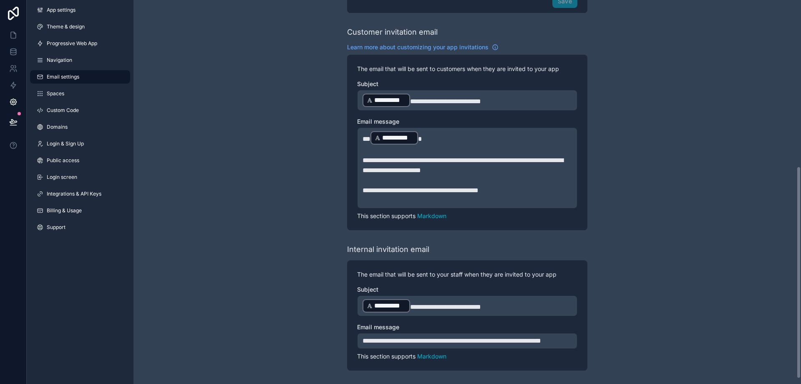
scroll to position [309, 0]
click at [90, 92] on link "Spaces" at bounding box center [80, 93] width 100 height 13
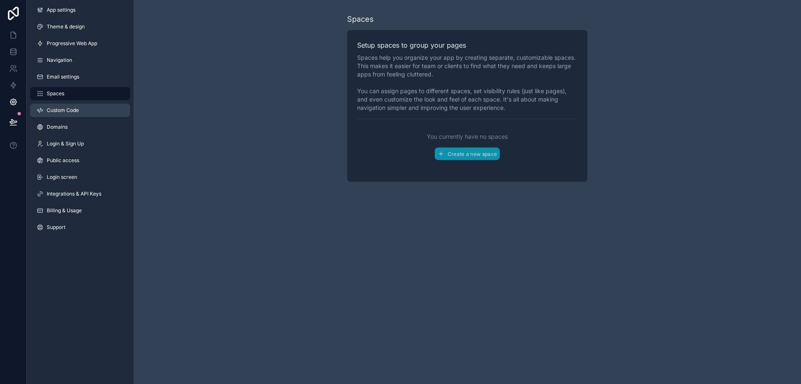
click at [63, 115] on link "Custom Code" at bounding box center [80, 110] width 100 height 13
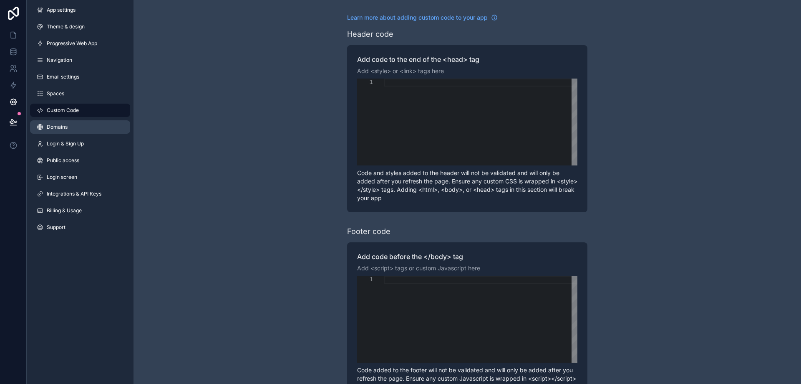
click at [52, 126] on span "Domains" at bounding box center [57, 127] width 21 height 7
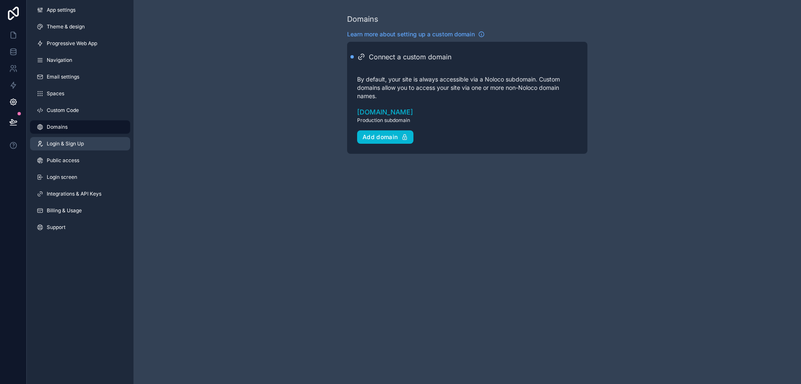
click at [52, 143] on span "Login & Sign Up" at bounding box center [65, 143] width 37 height 7
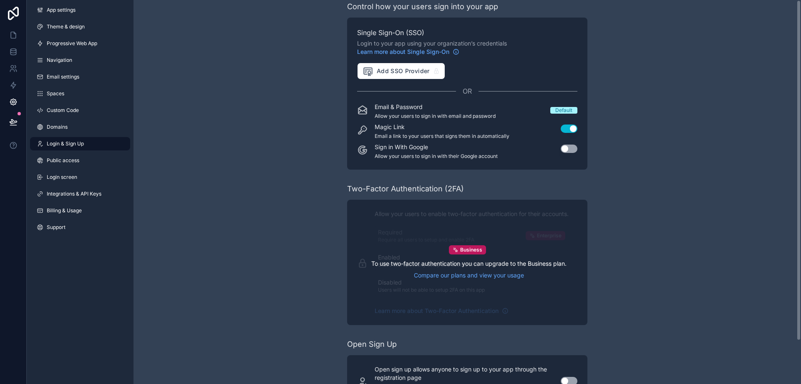
scroll to position [49, 0]
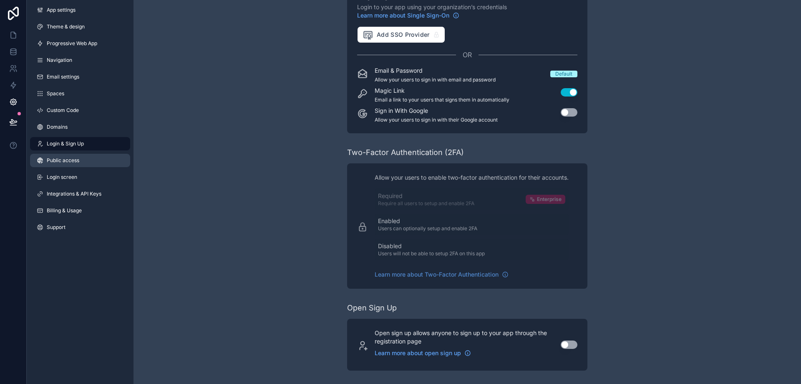
click at [60, 156] on link "Public access" at bounding box center [80, 160] width 100 height 13
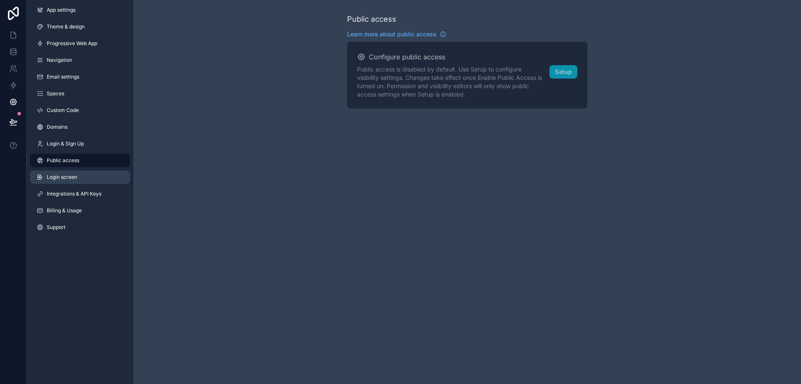
click at [66, 182] on link "Login screen" at bounding box center [80, 176] width 100 height 13
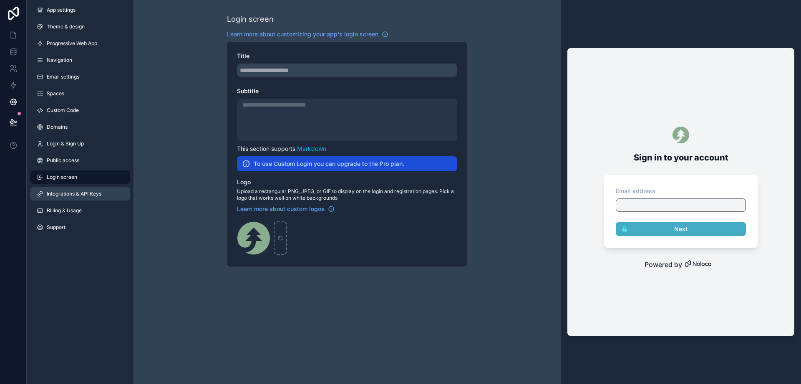
click at [83, 189] on link "Integrations & API Keys" at bounding box center [80, 193] width 100 height 13
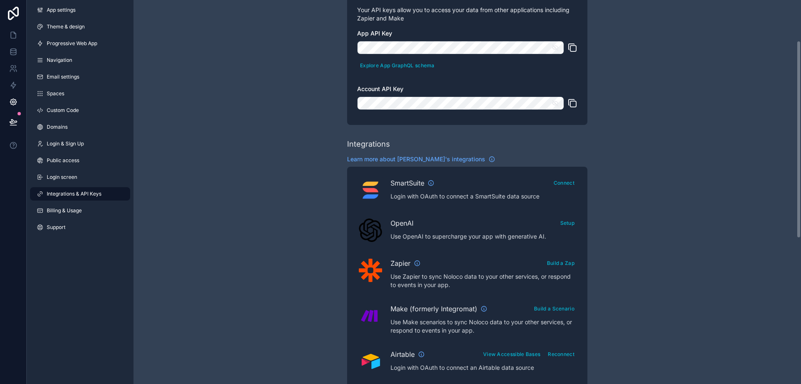
scroll to position [83, 0]
